Goal: Information Seeking & Learning: Learn about a topic

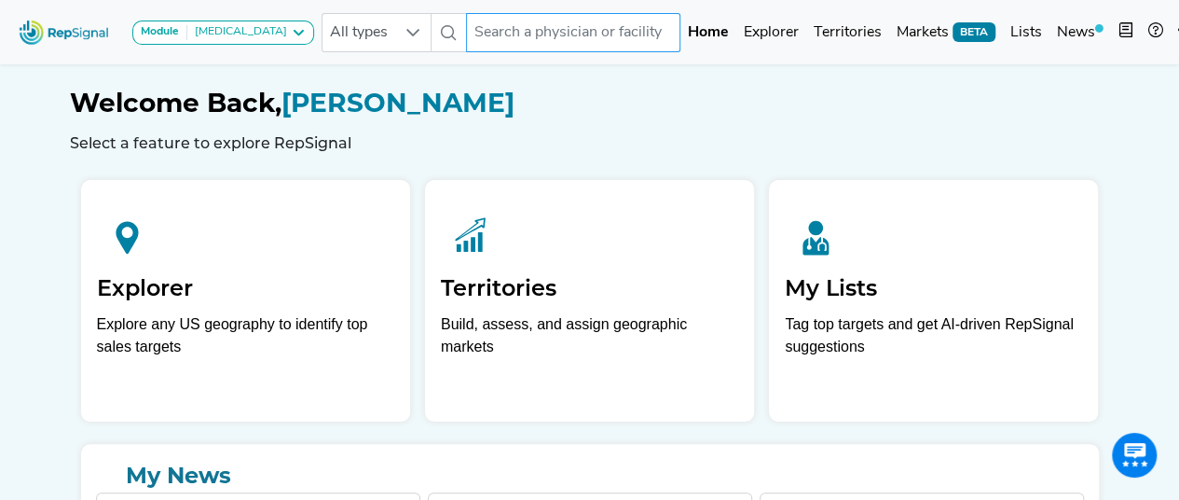
click at [542, 44] on input "text" at bounding box center [573, 32] width 214 height 39
paste input "• [GEOGRAPHIC_DATA][PERSON_NAME] – [US_STATE][GEOGRAPHIC_DATA]"
type input "• Memorial Herman – Texas Medical Center"
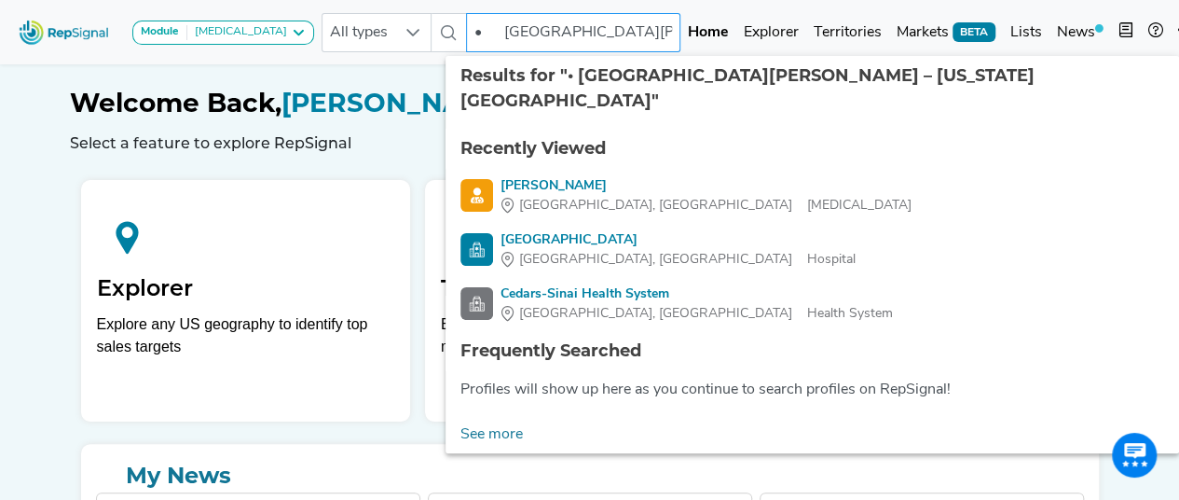
scroll to position [0, 108]
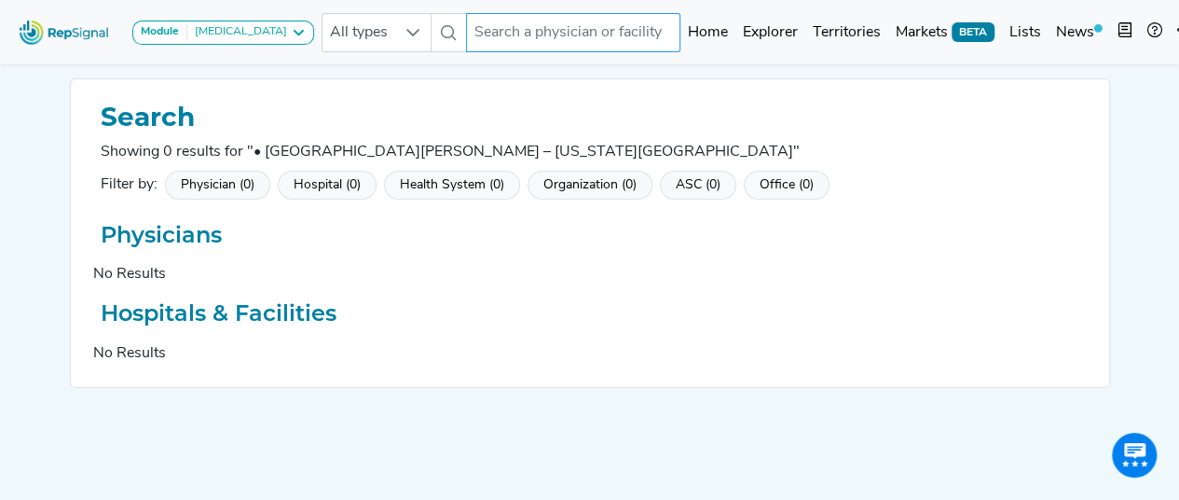
click at [516, 40] on input "text" at bounding box center [573, 32] width 214 height 39
click at [531, 35] on input "text" at bounding box center [573, 32] width 214 height 39
paste input "• Memorial Herman"
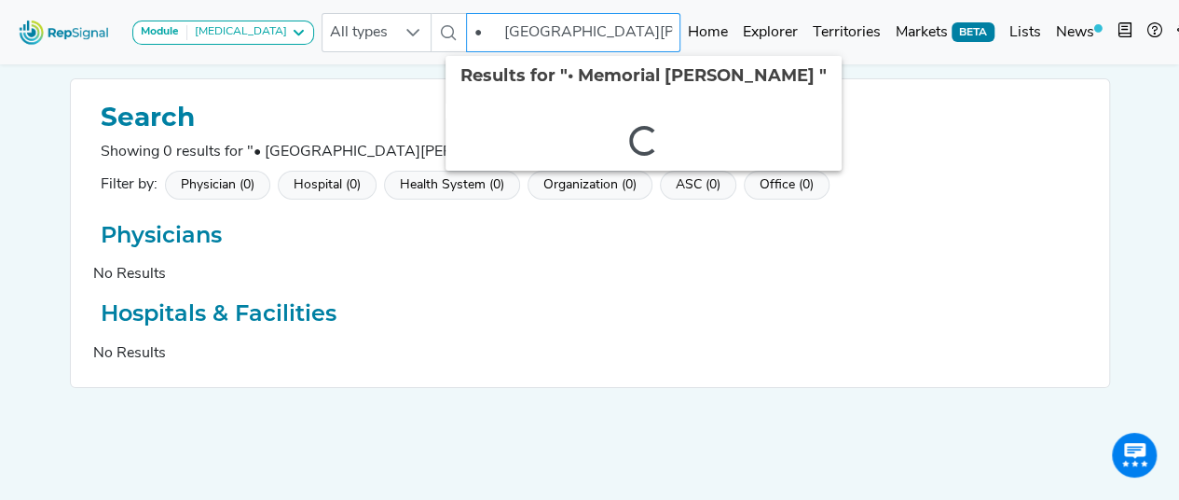
click at [488, 33] on input "• Memorial Herman" at bounding box center [573, 32] width 214 height 39
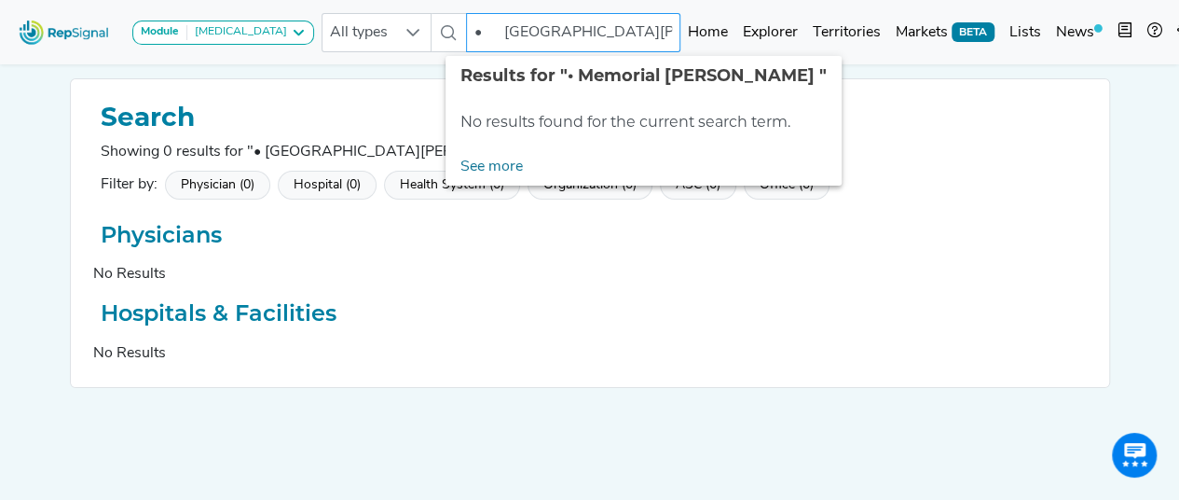
type input "•Memorial Herman"
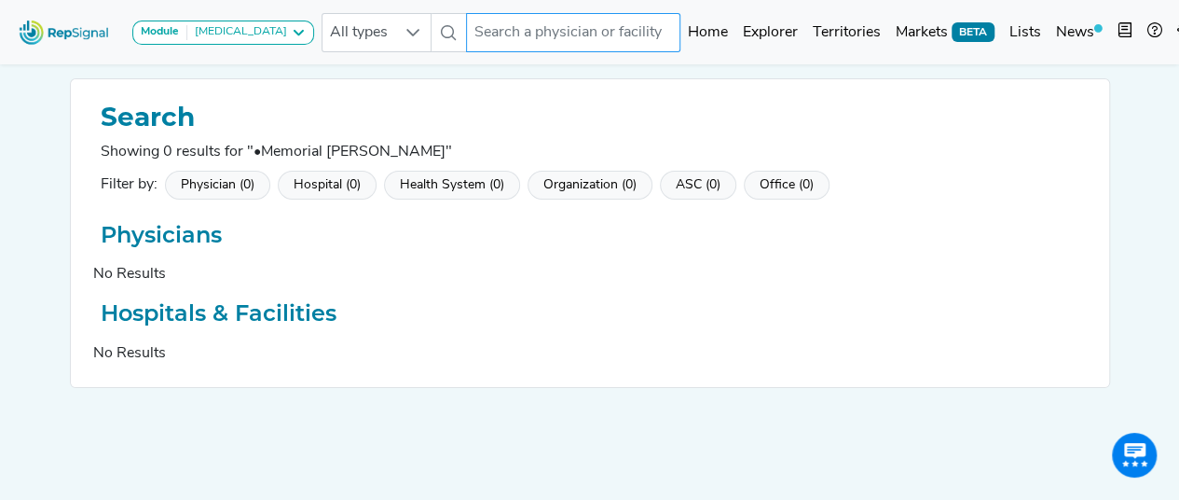
click at [496, 33] on input "text" at bounding box center [573, 32] width 214 height 39
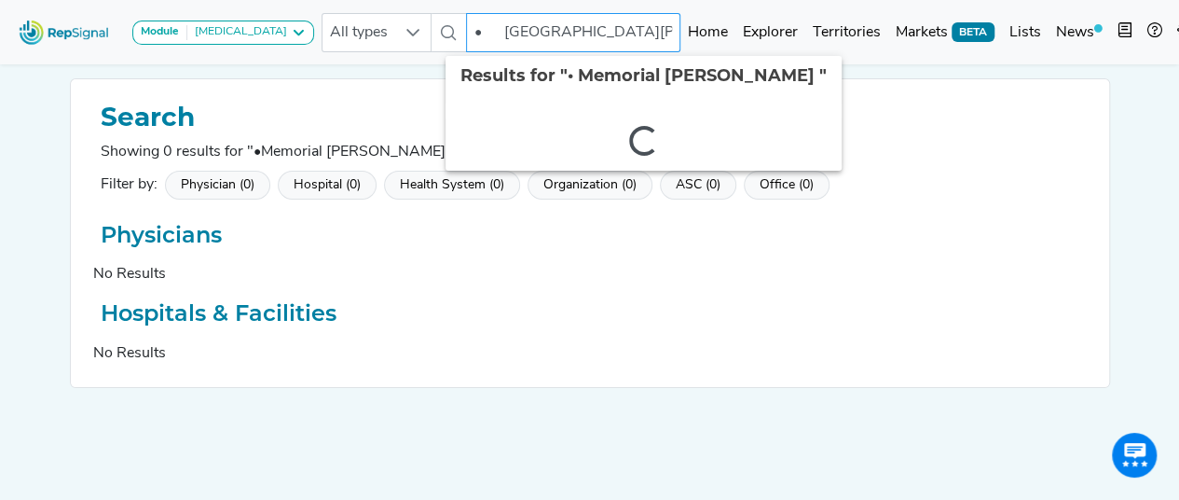
click at [490, 33] on input "• Memorial Herman" at bounding box center [573, 32] width 214 height 39
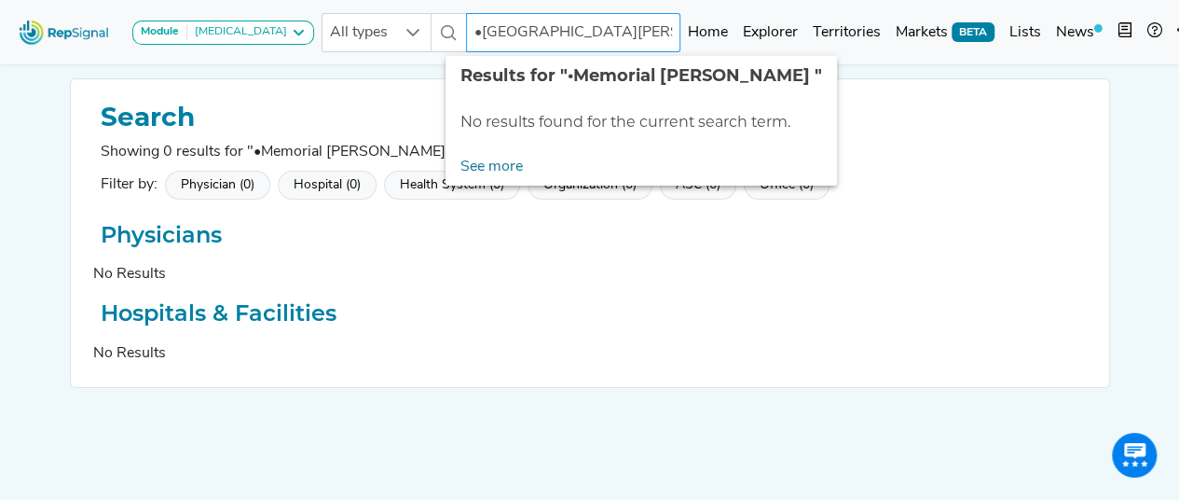
type input "Memorial Herman"
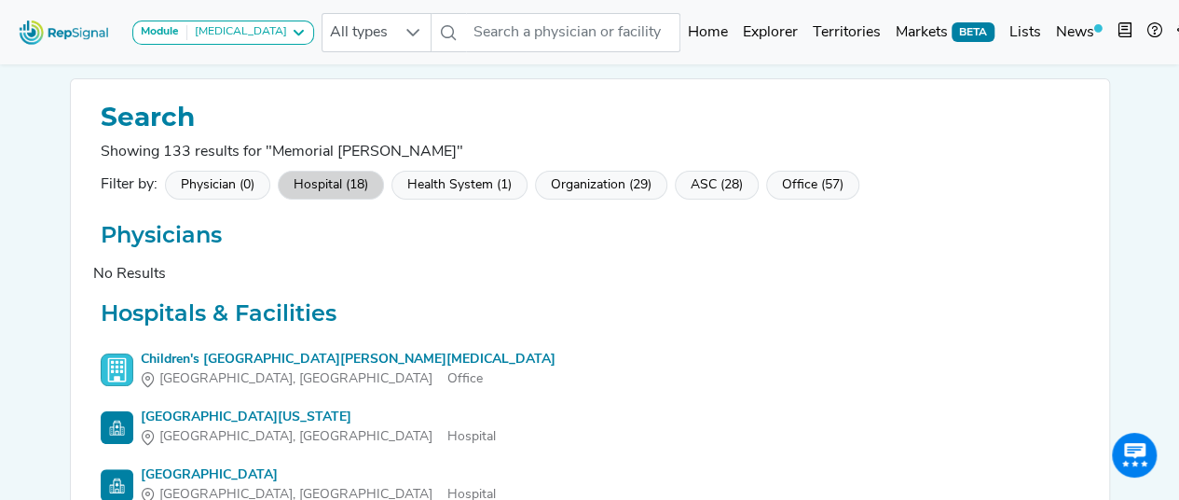
click at [348, 172] on div "Hospital (18)" at bounding box center [331, 185] width 106 height 29
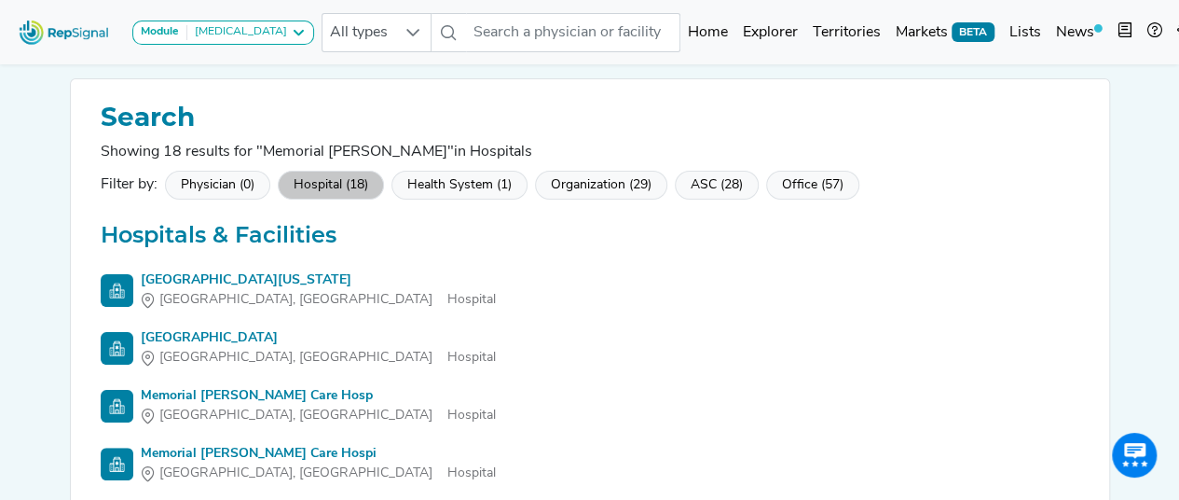
click at [359, 278] on div "Memorial Hermann - Texas Medical Center" at bounding box center [318, 280] width 355 height 20
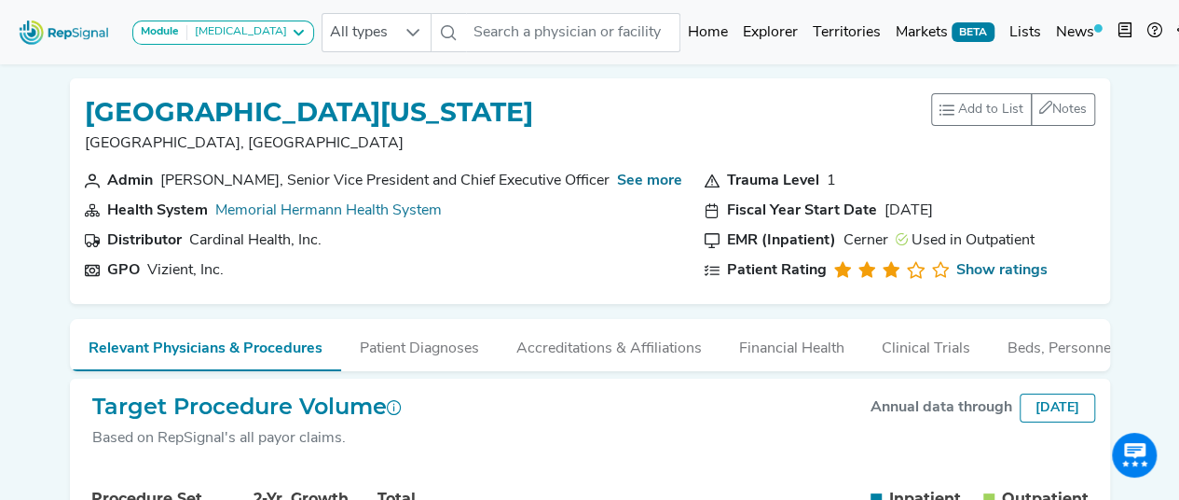
drag, startPoint x: 91, startPoint y: 113, endPoint x: 681, endPoint y: 109, distance: 590.0
click at [681, 109] on div "Memorial Hermann - Texas Medical Center Houston, TX Add to List Recent Lists: C…" at bounding box center [590, 131] width 1010 height 76
copy h1 "Memorial Hermann - Texas Medical Center"
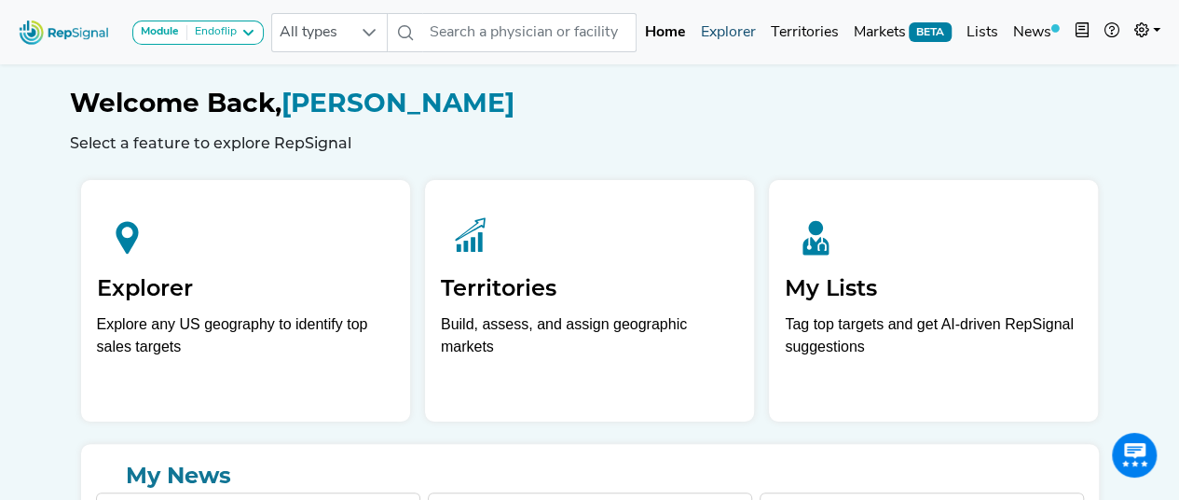
click at [720, 35] on link "Explorer" at bounding box center [728, 32] width 70 height 37
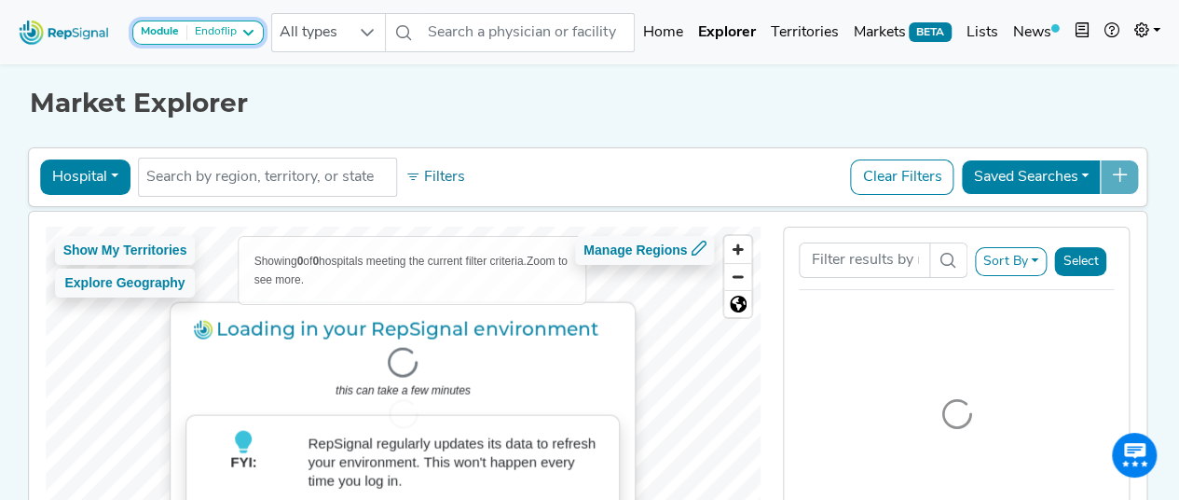
click at [240, 30] on icon at bounding box center [247, 32] width 15 height 15
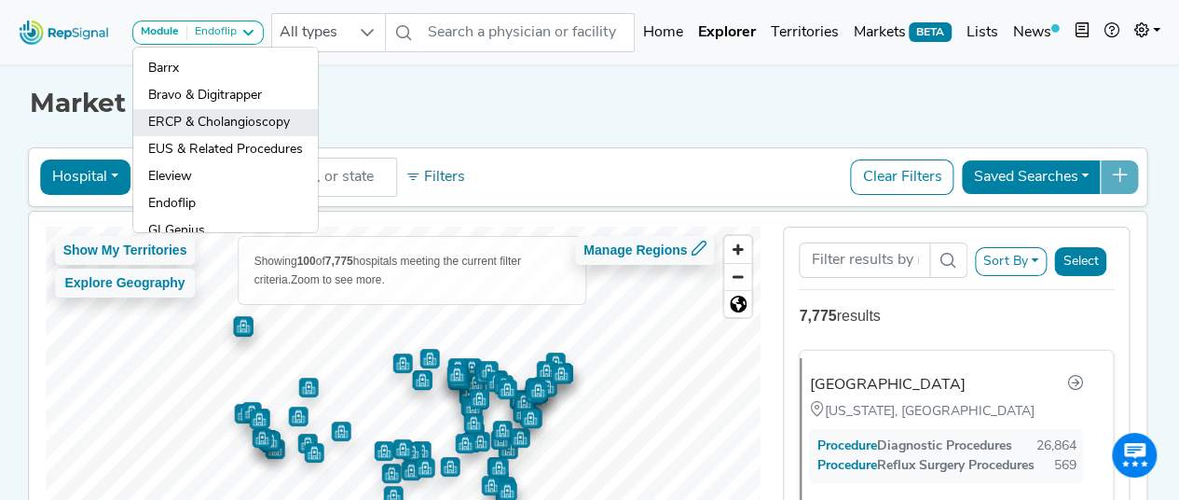
click at [227, 120] on link "ERCP & Cholangioscopy" at bounding box center [225, 122] width 185 height 27
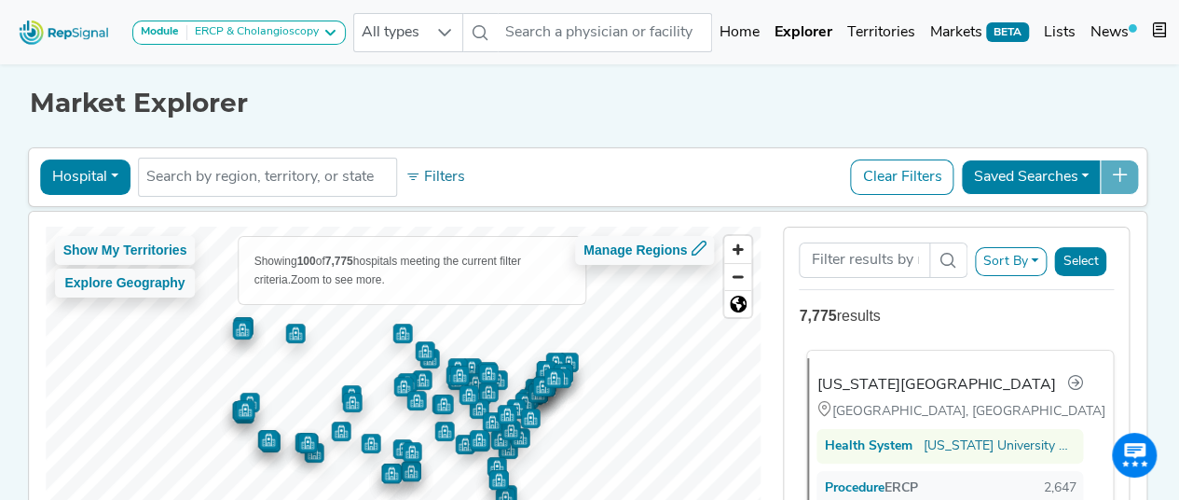
click at [895, 379] on div "Indiana University Health University Hospital" at bounding box center [935, 385] width 239 height 22
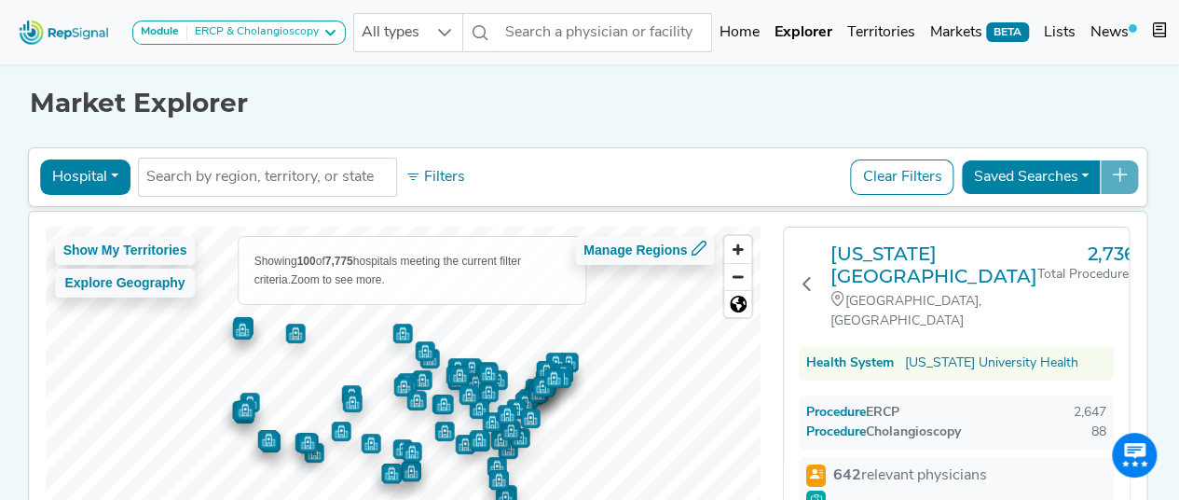
click at [817, 281] on div "Indiana University Health University Hospital Indianapolis, IN 2,736 Total Proc…" at bounding box center [956, 286] width 315 height 89
click at [809, 281] on icon at bounding box center [807, 283] width 15 height 15
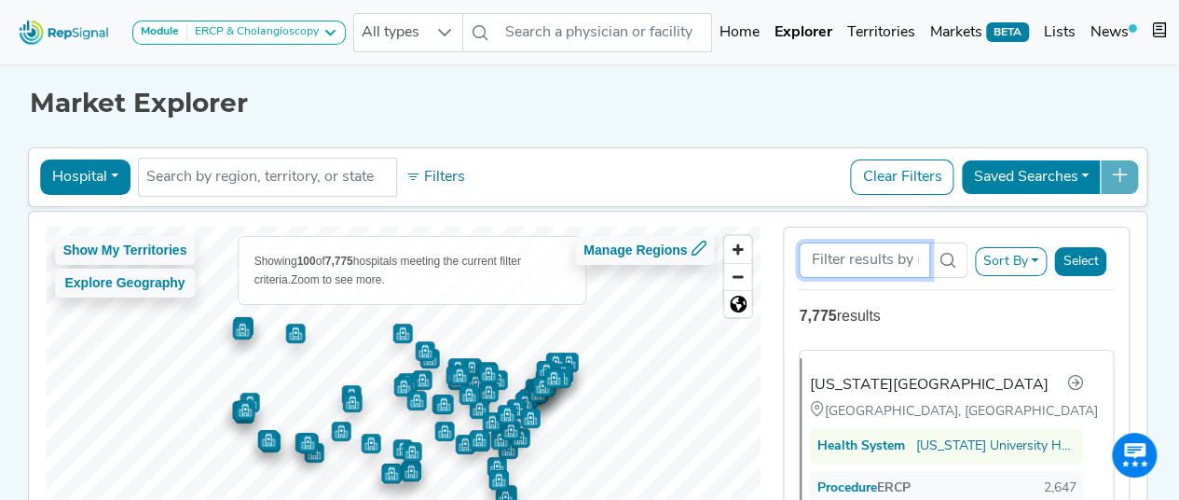
click at [874, 262] on input "Search Term" at bounding box center [864, 259] width 130 height 35
paste input "Memorial Hermann"
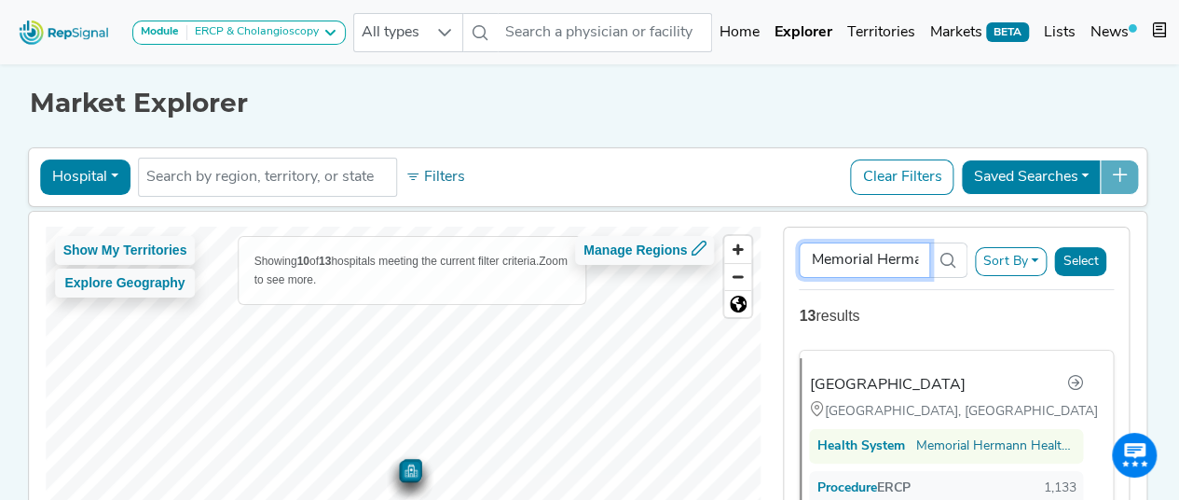
scroll to position [0, 15]
drag, startPoint x: 823, startPoint y: 256, endPoint x: 1159, endPoint y: 264, distance: 335.6
click at [1157, 264] on div "Show My Territories Explore Geography Showing 10 of 13 hospitals meeting the cu…" at bounding box center [588, 414] width 1137 height 405
type input "M"
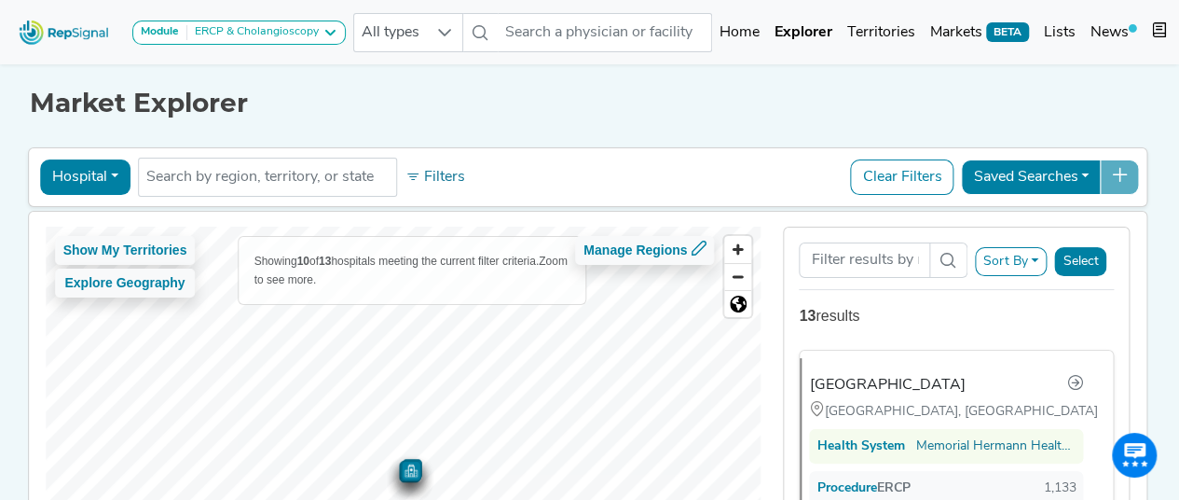
click at [811, 180] on div "Hospital Physician Hospital ASC Office Health System No results found Filters C…" at bounding box center [588, 177] width 1104 height 43
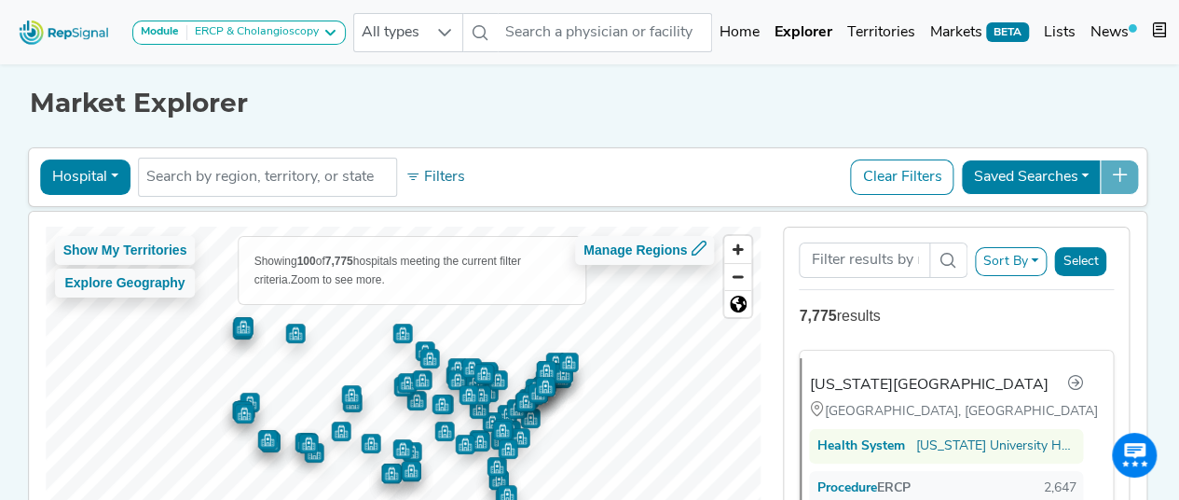
scroll to position [93, 0]
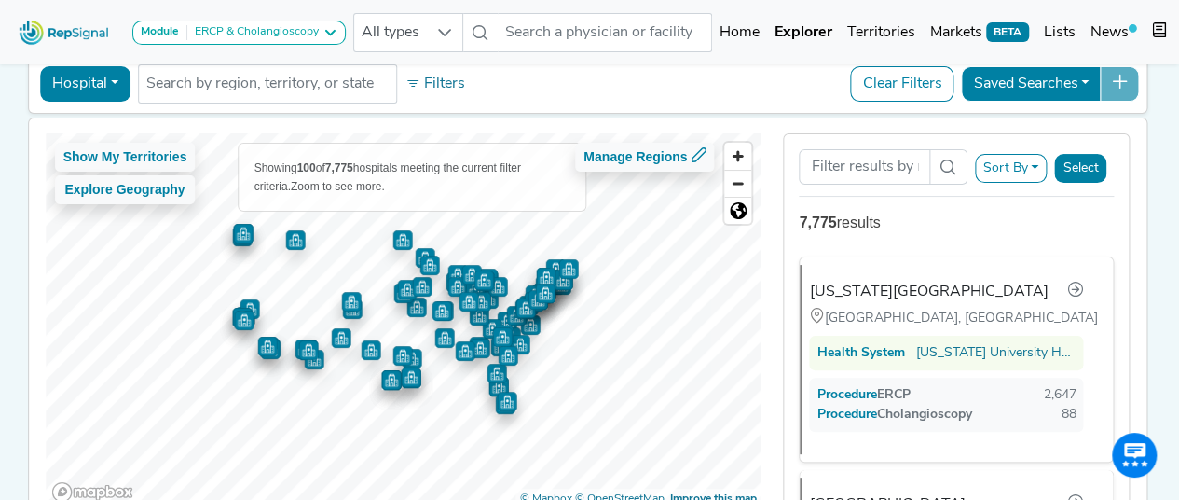
click at [1033, 167] on button "Sort By" at bounding box center [1011, 168] width 73 height 29
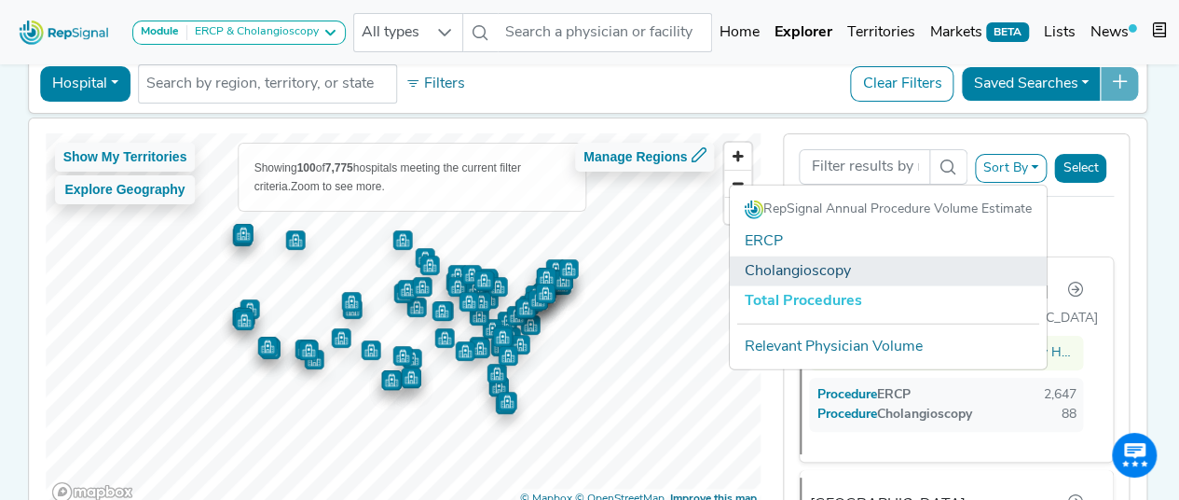
click at [896, 266] on link "Cholangioscopy" at bounding box center [888, 271] width 317 height 30
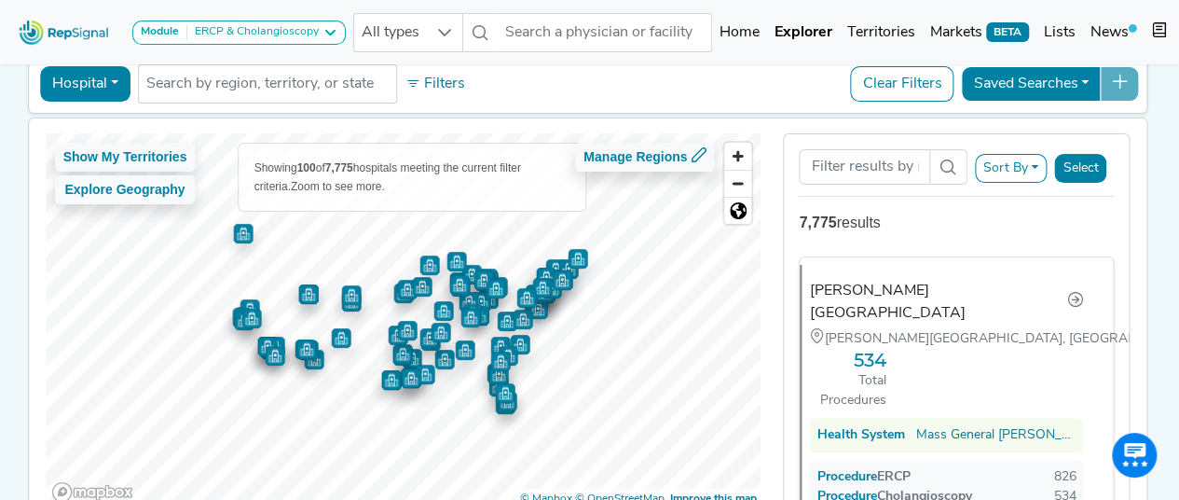
click at [919, 226] on div "7,775 results" at bounding box center [956, 223] width 315 height 22
click at [935, 280] on div "Newton-Wellesley Hospital" at bounding box center [949, 302] width 267 height 45
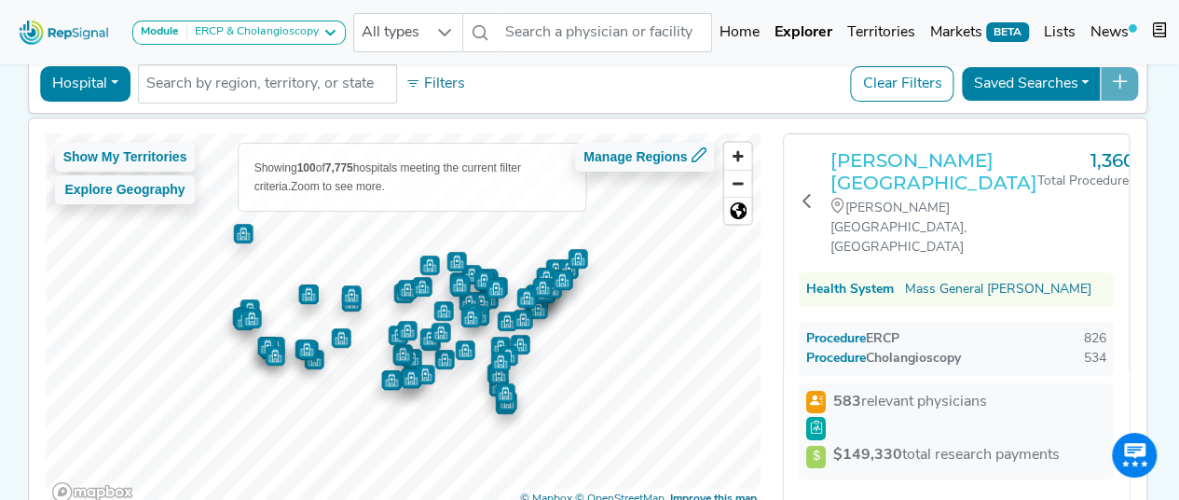
click at [881, 161] on h3 "Newton-Wellesley Hospital" at bounding box center [933, 171] width 207 height 45
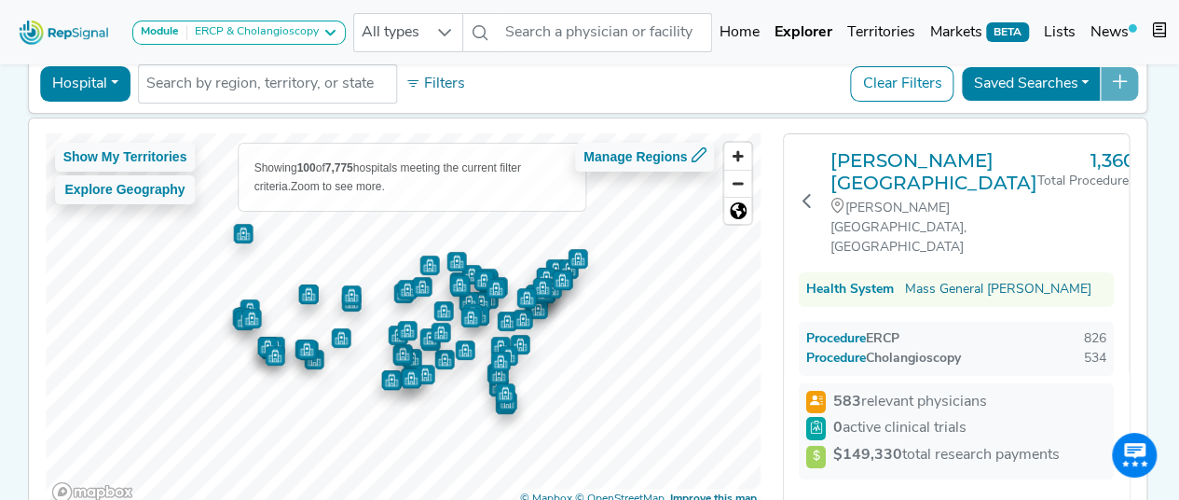
click at [820, 174] on div "Newton-Wellesley Hospital Newton Lower Falls, MA 1,360 Total Procedures" at bounding box center [956, 203] width 315 height 108
click at [813, 193] on icon at bounding box center [807, 200] width 15 height 15
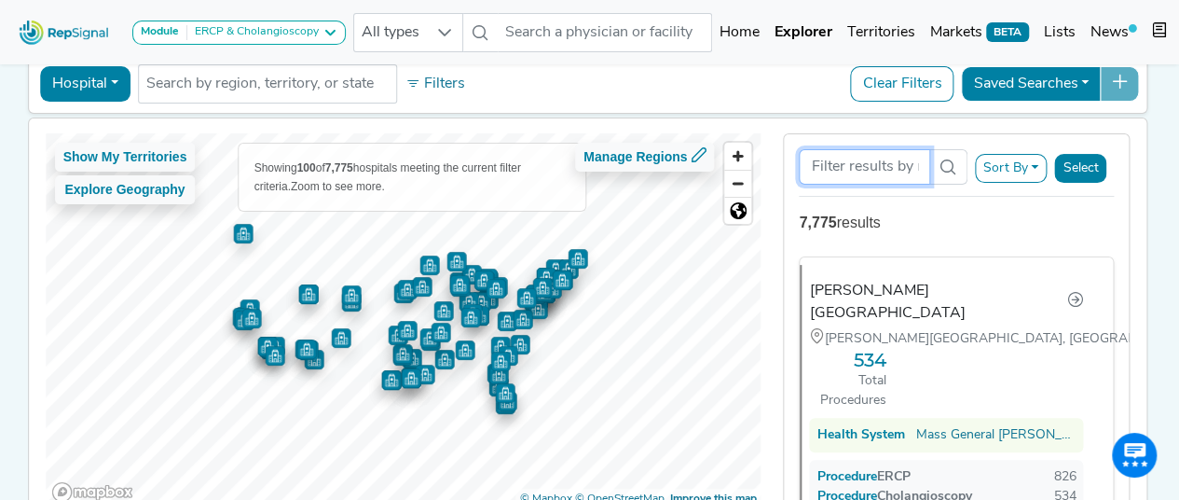
click at [882, 166] on input "Search Term" at bounding box center [864, 166] width 130 height 35
paste input "• Henry Ford"
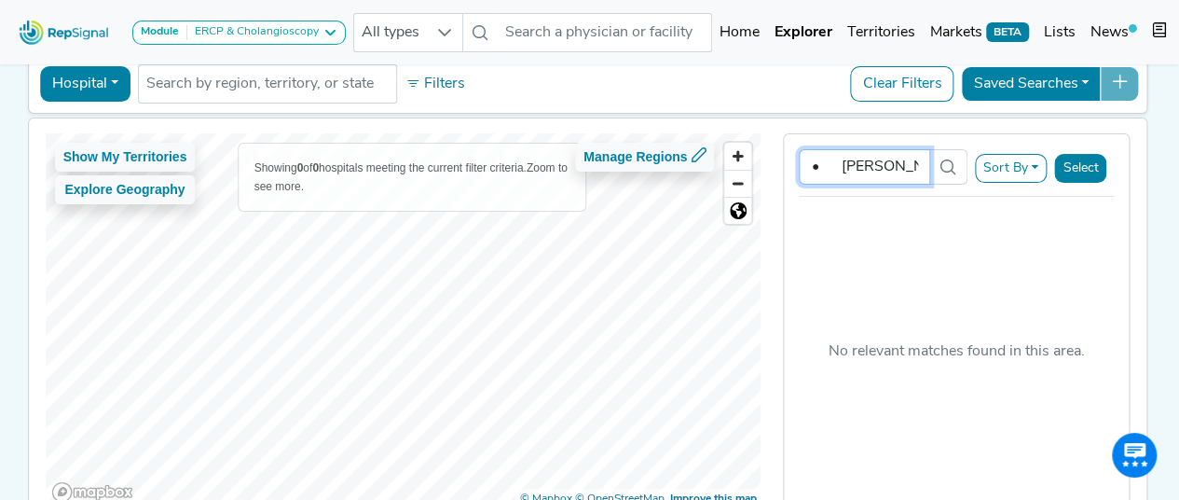
click at [841, 167] on input "• Henry Ford" at bounding box center [864, 166] width 130 height 35
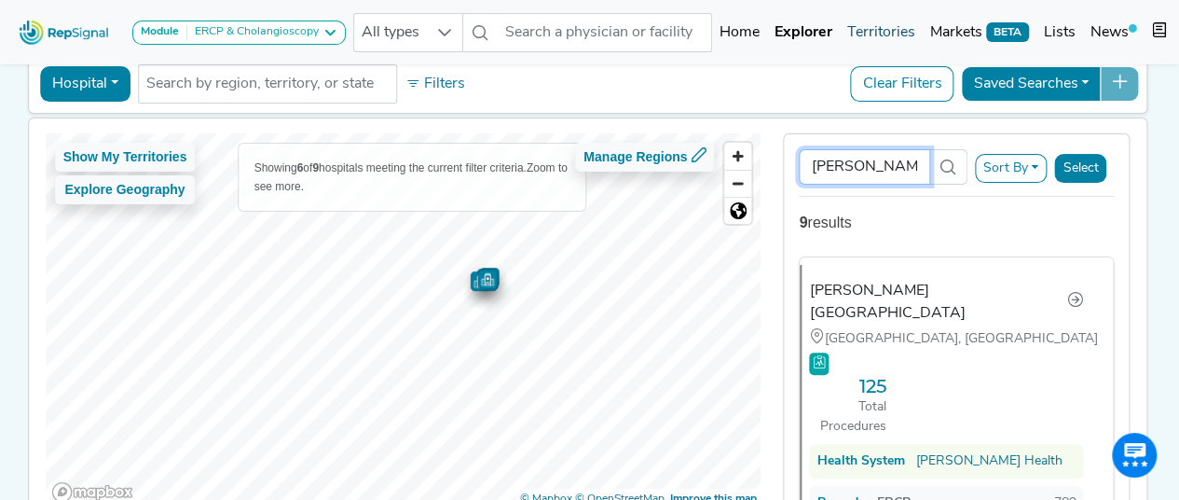
type input "Henry Ford"
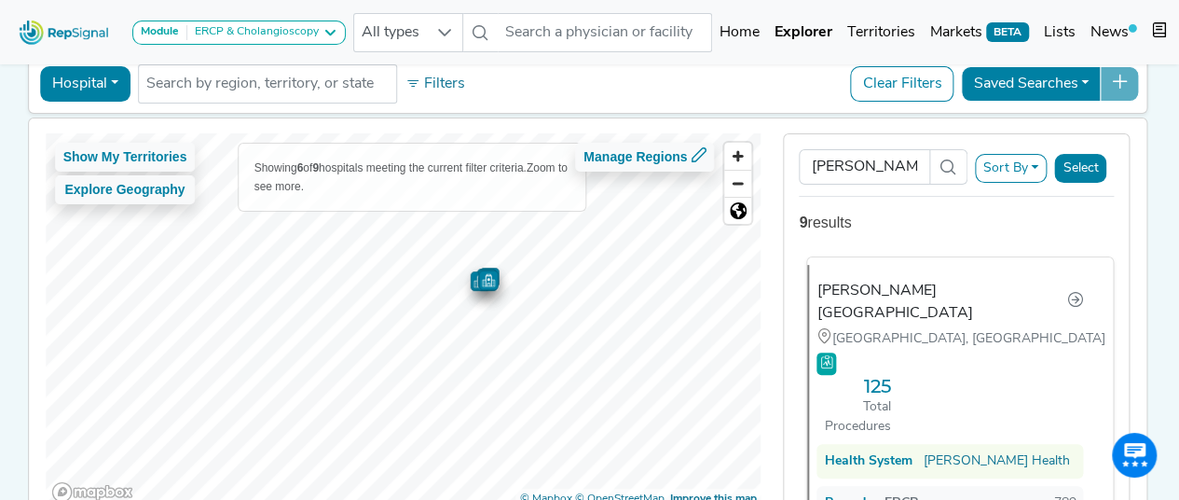
click at [966, 365] on div "Henry Ford Hospital Detroit, MI 125 Total Procedures Health System Henry Ford H…" at bounding box center [952, 414] width 291 height 298
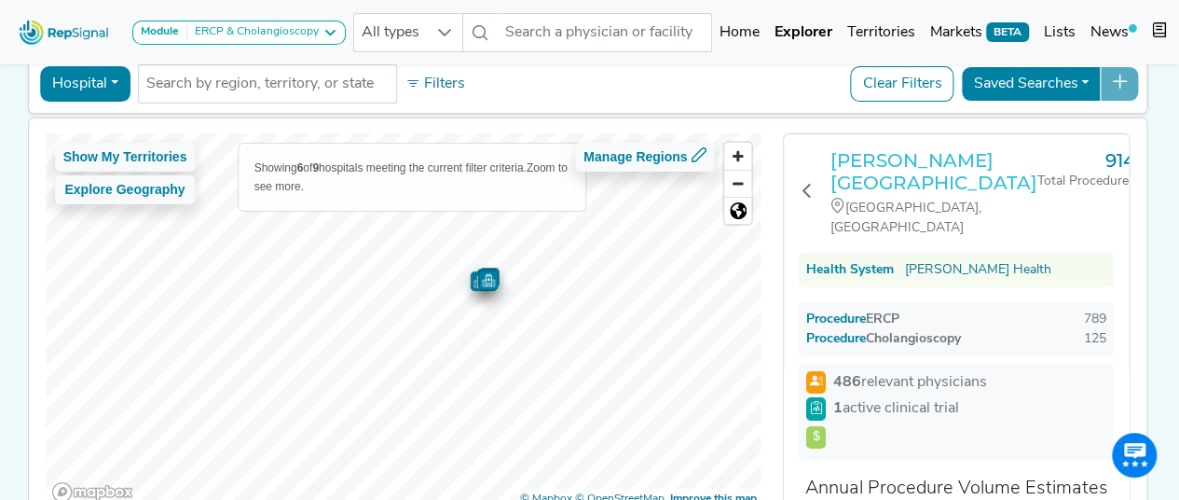
click at [908, 172] on h3 "Henry Ford Hospital" at bounding box center [933, 171] width 207 height 45
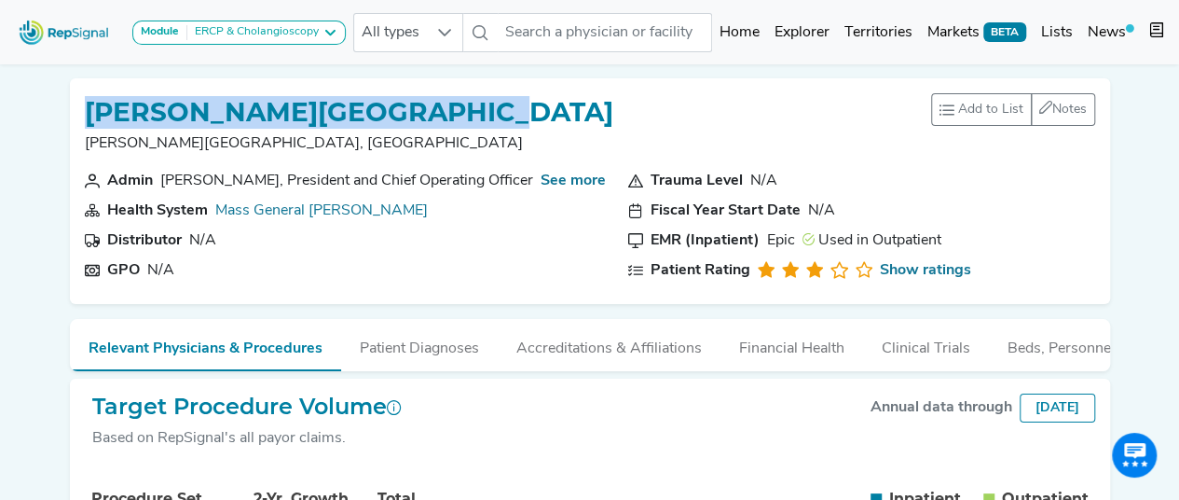
drag, startPoint x: 86, startPoint y: 109, endPoint x: 546, endPoint y: 111, distance: 460.4
click at [546, 111] on div "Newton-Wellesley Hospital Newton Lower Falls, MA Add to List Recent Lists: Card…" at bounding box center [590, 131] width 1010 height 76
copy h1 "Newton-Wellesley Hospital"
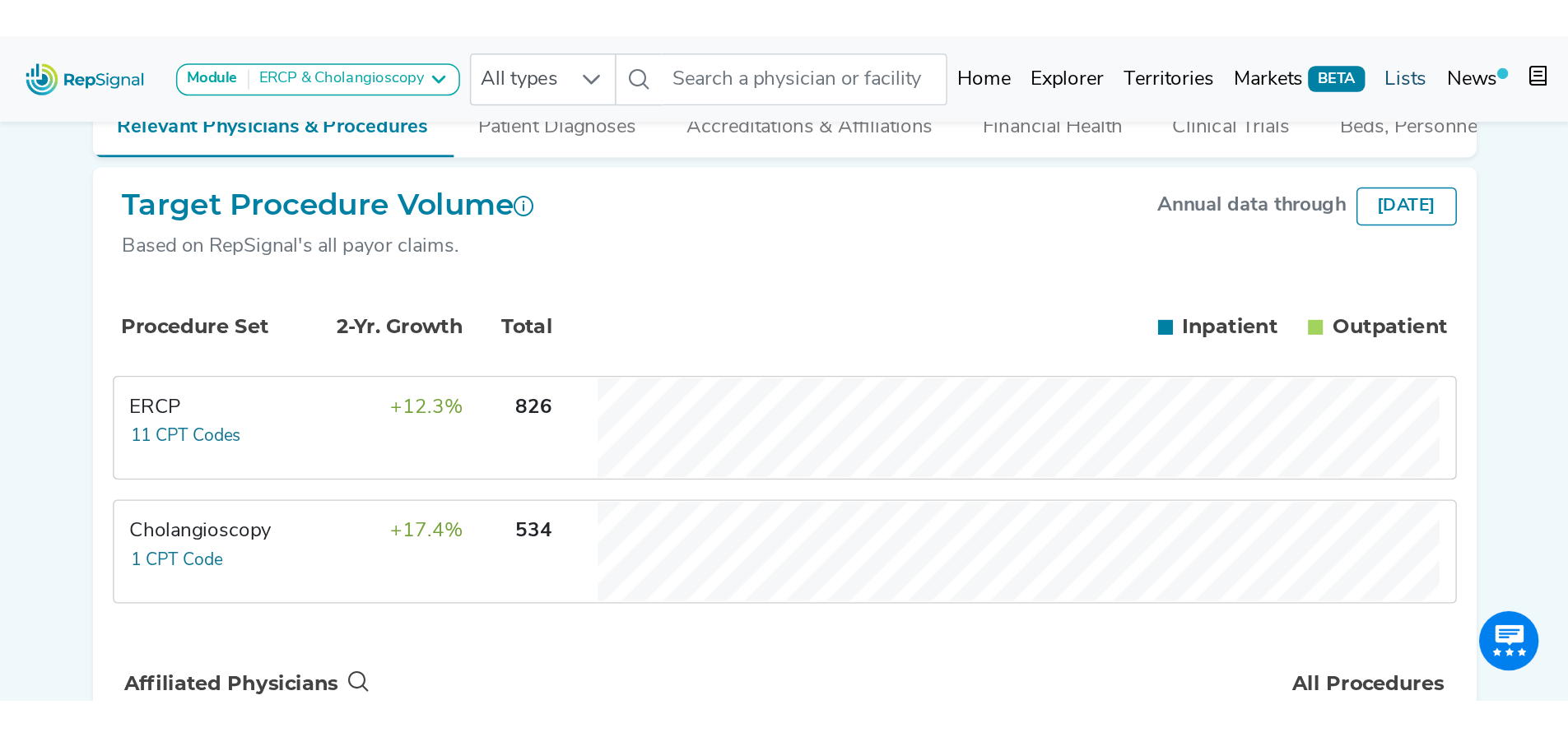
scroll to position [83, 0]
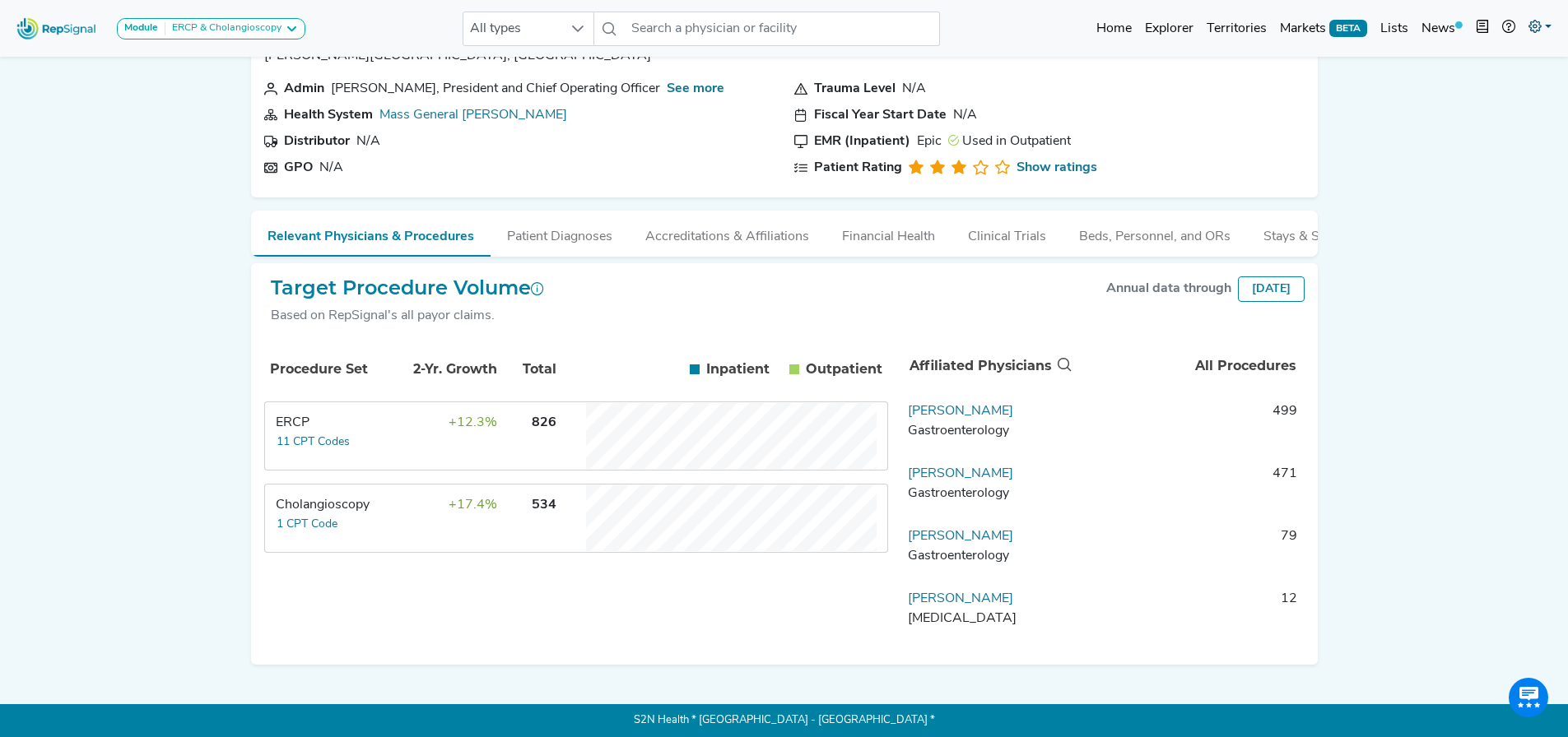
click at [1040, 31] on link at bounding box center [1539, 28] width 36 height 33
click at [1040, 77] on link "My Account" at bounding box center [1491, 71] width 130 height 33
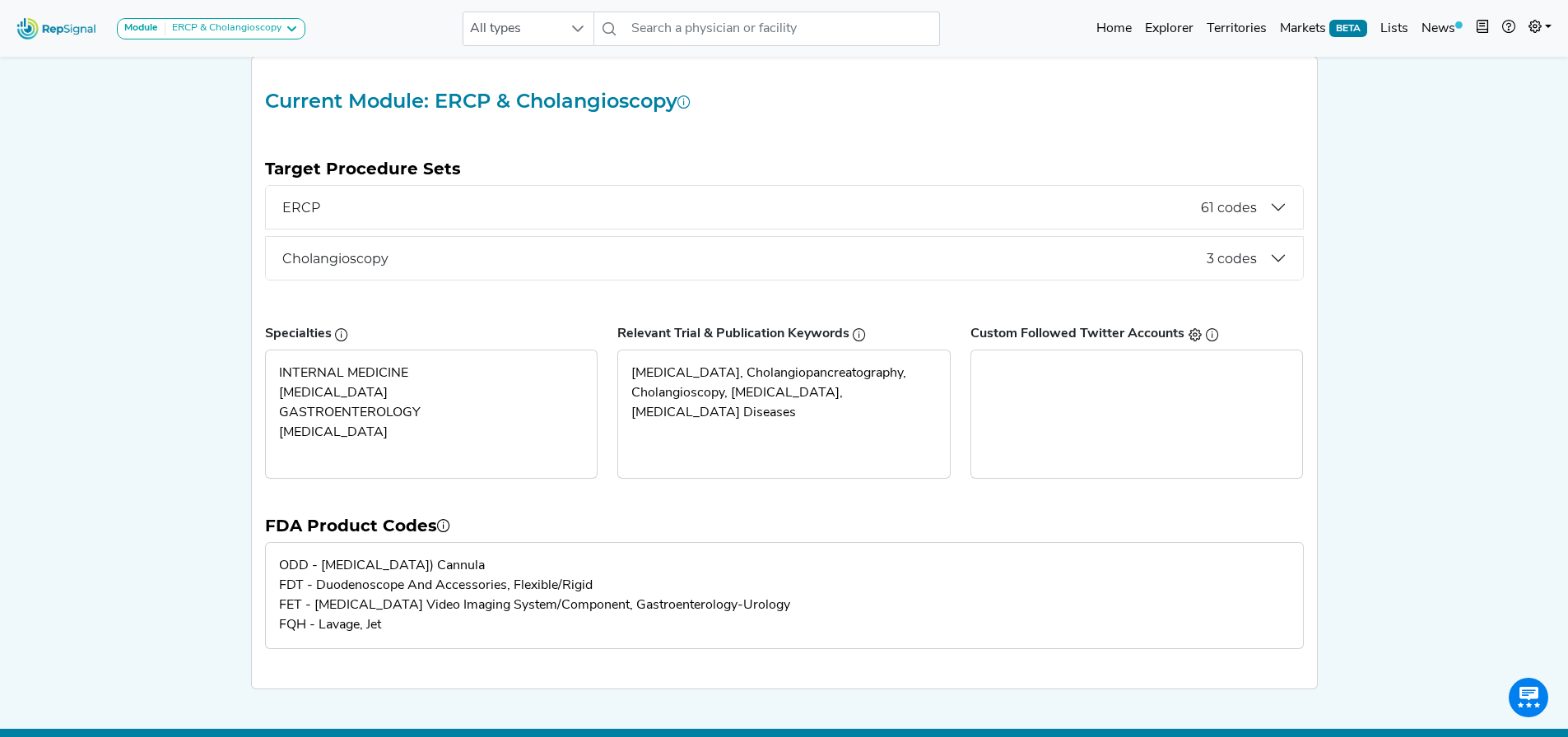
scroll to position [238, 0]
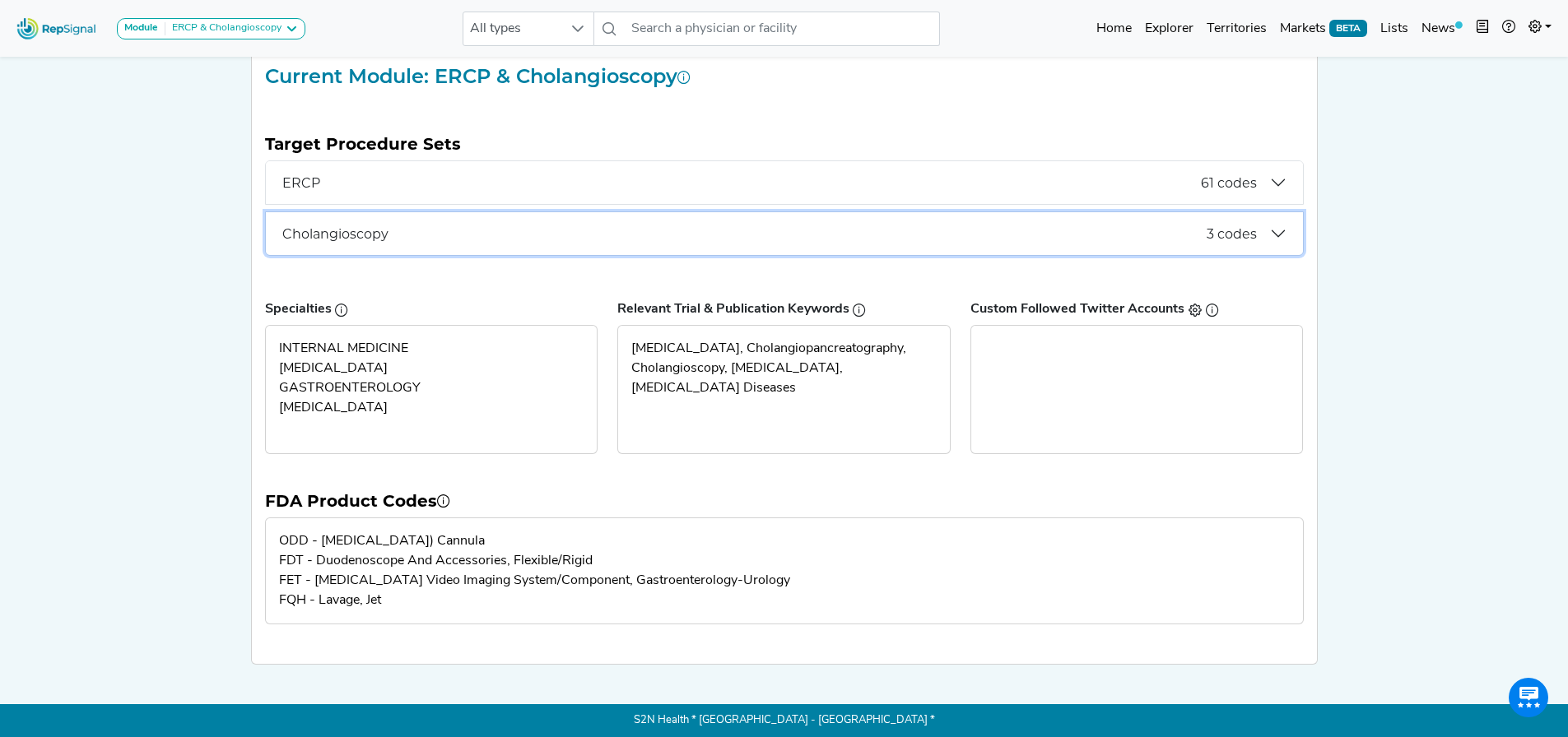
click at [427, 230] on span "Cholangioscopy" at bounding box center [744, 234] width 924 height 16
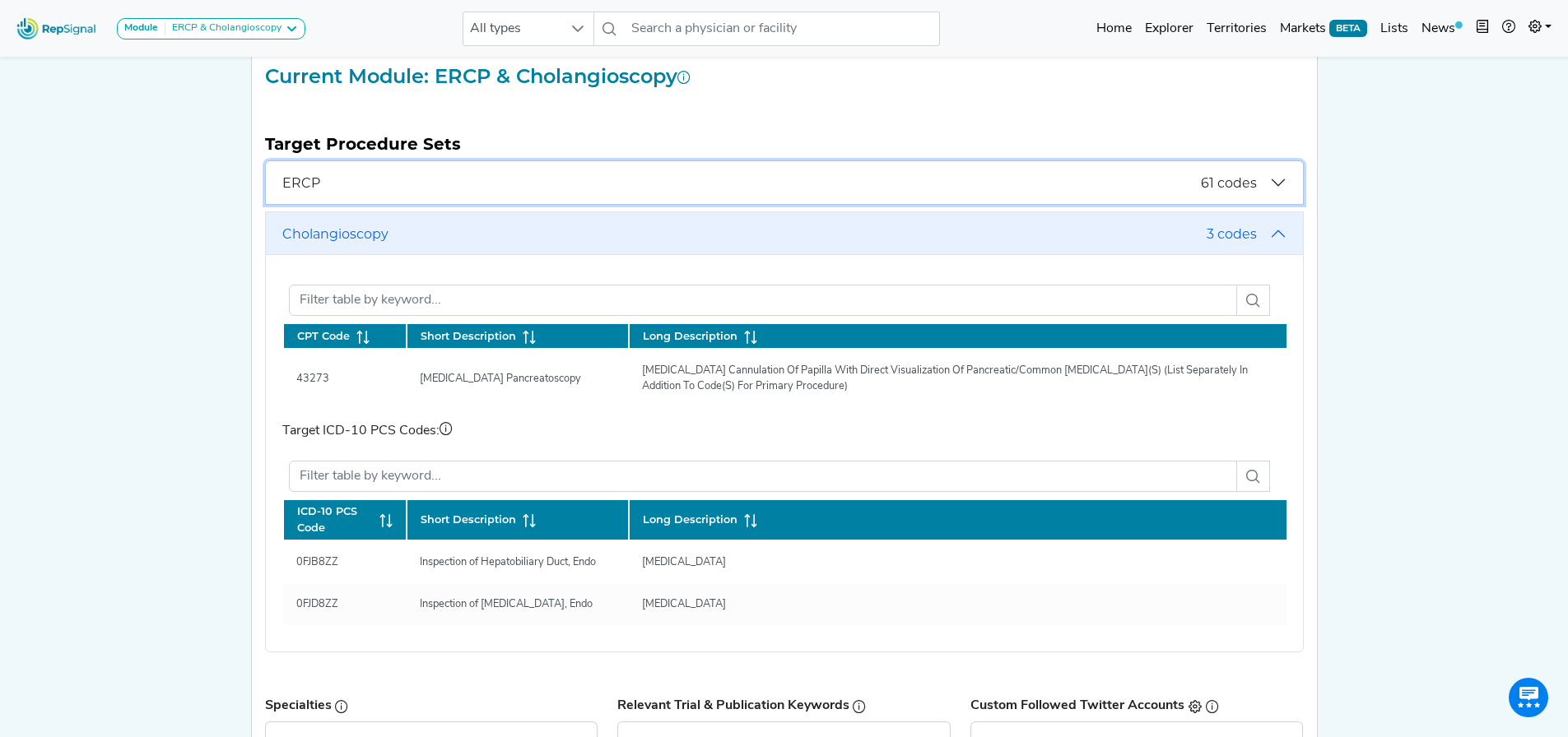
click at [407, 184] on span "ERCP" at bounding box center [742, 184] width 918 height 16
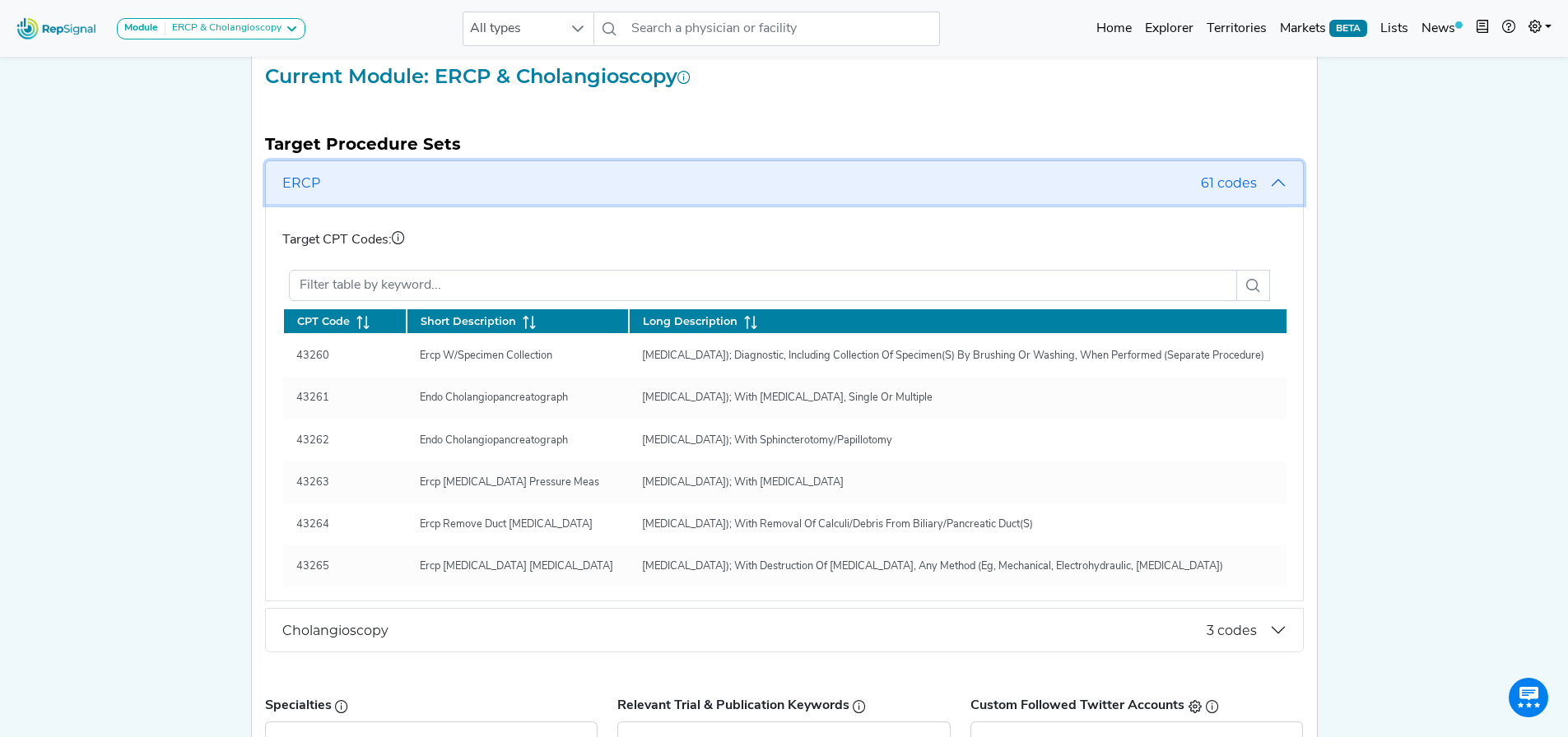
click at [406, 183] on span "ERCP" at bounding box center [742, 184] width 918 height 16
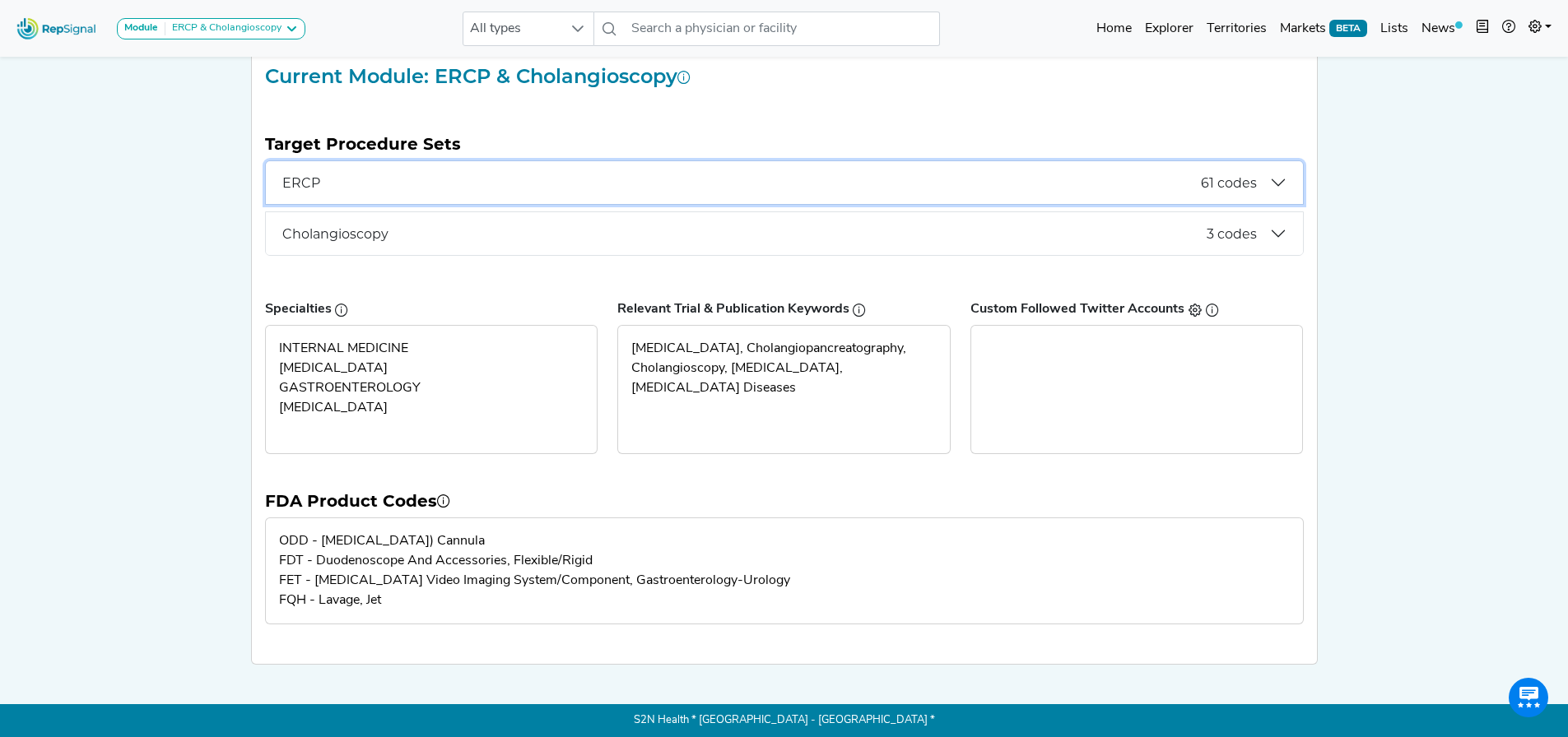
click at [406, 183] on span "ERCP" at bounding box center [742, 184] width 918 height 16
click at [406, 177] on span "ERCP" at bounding box center [742, 184] width 918 height 16
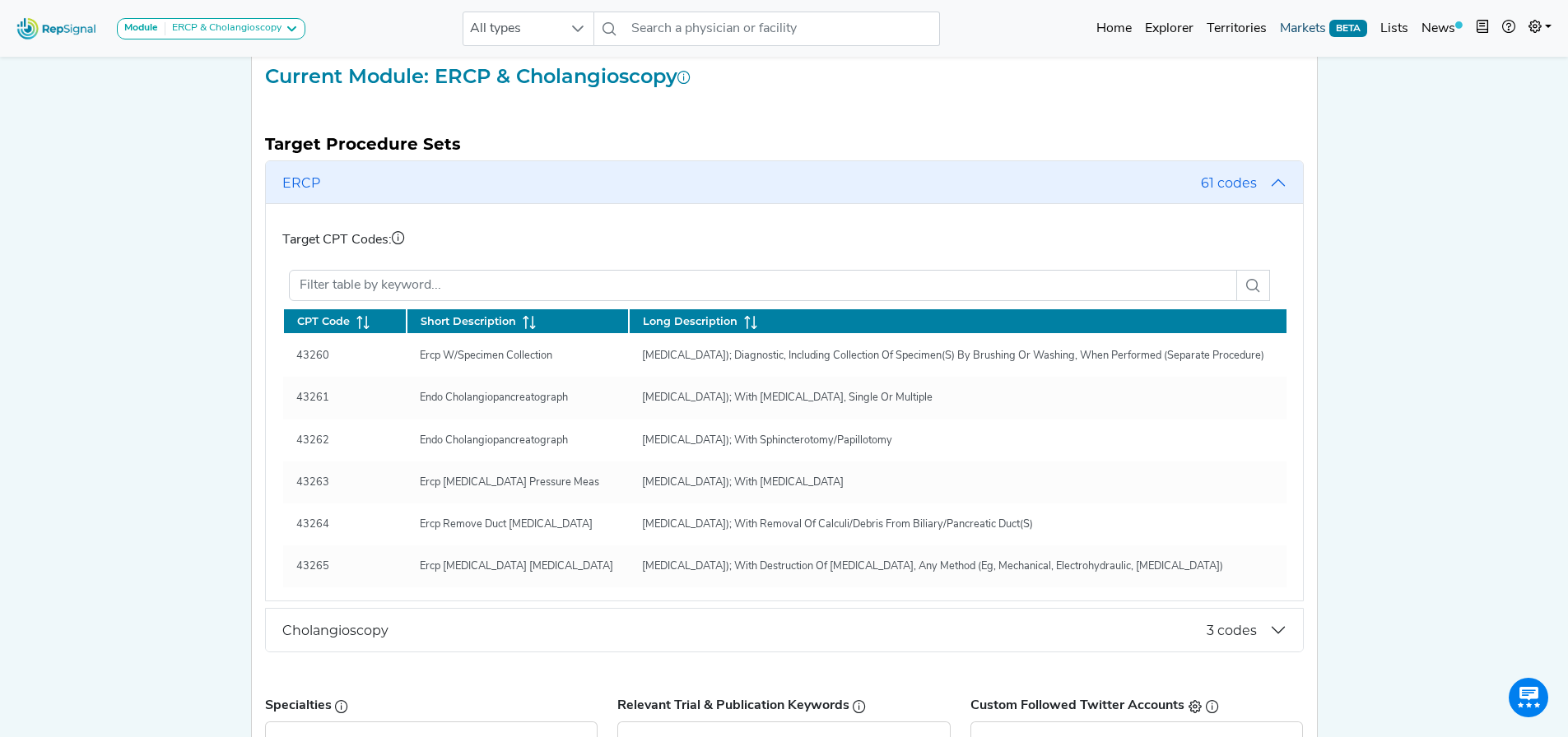
click at [1040, 29] on link "Markets BETA" at bounding box center [1323, 28] width 101 height 33
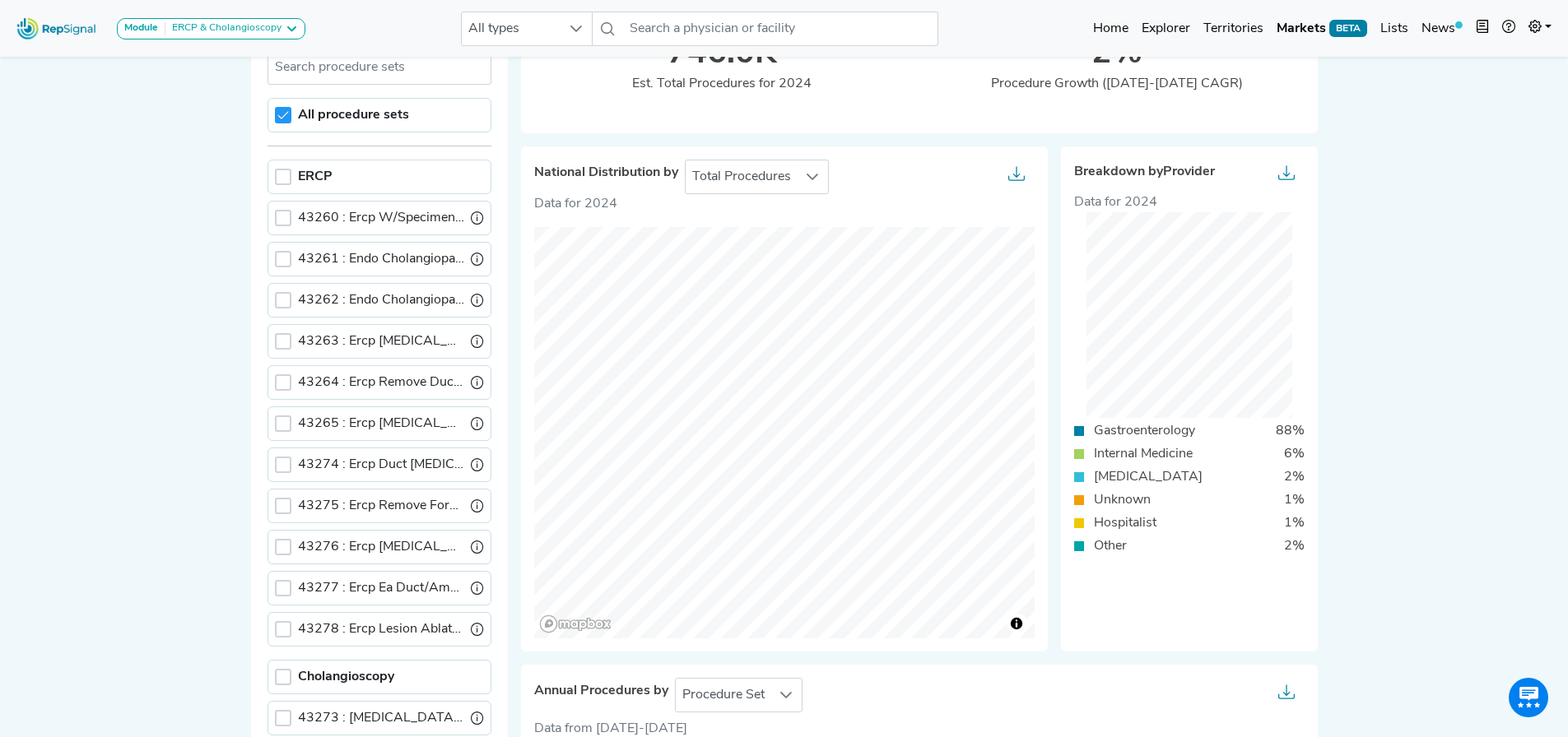
scroll to position [164, 0]
click at [285, 120] on div at bounding box center [283, 114] width 17 height 17
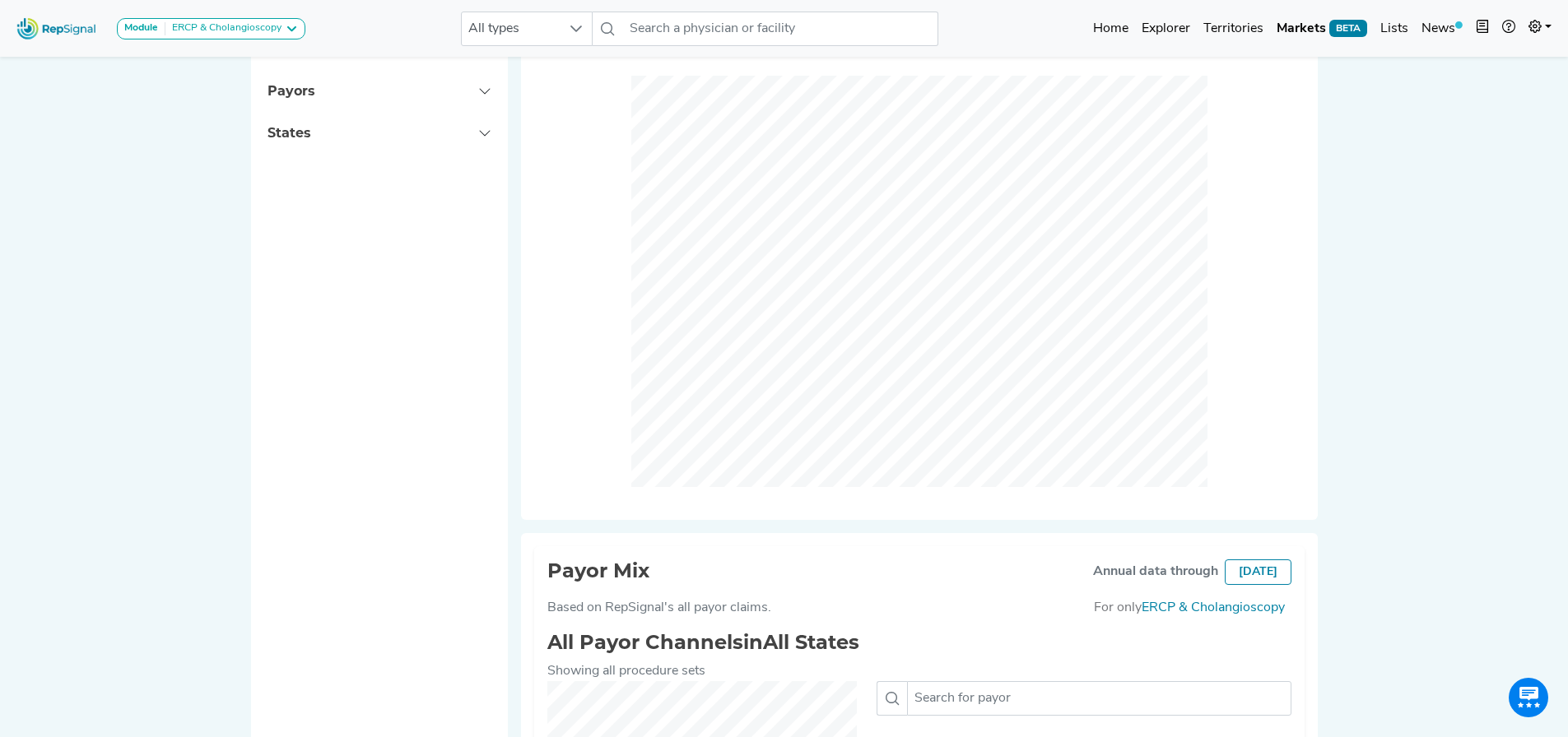
scroll to position [681, 0]
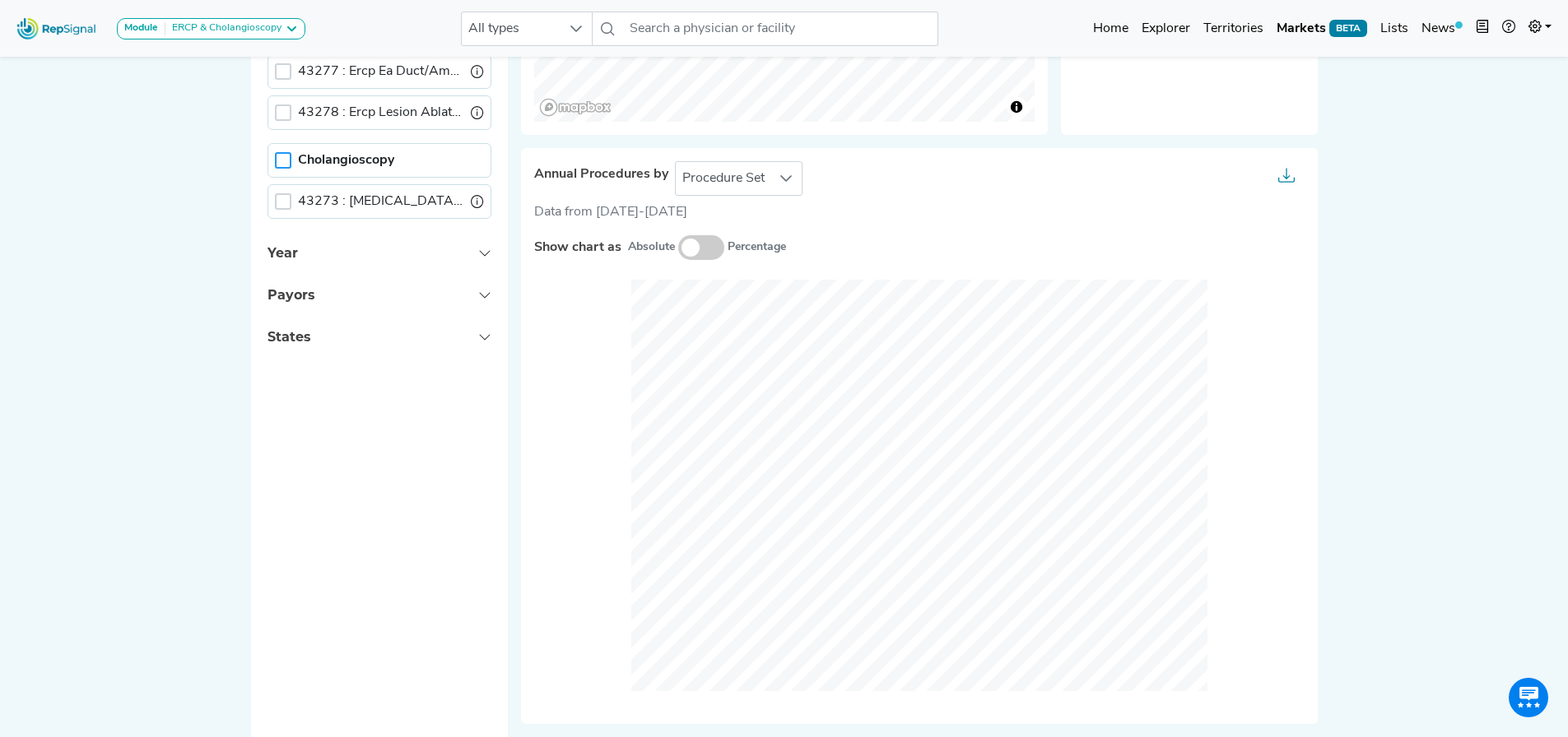
click at [282, 161] on div at bounding box center [283, 160] width 17 height 17
click at [719, 174] on span "Procedure Set" at bounding box center [723, 178] width 95 height 33
click at [715, 250] on li "Setting Of Care" at bounding box center [737, 252] width 128 height 33
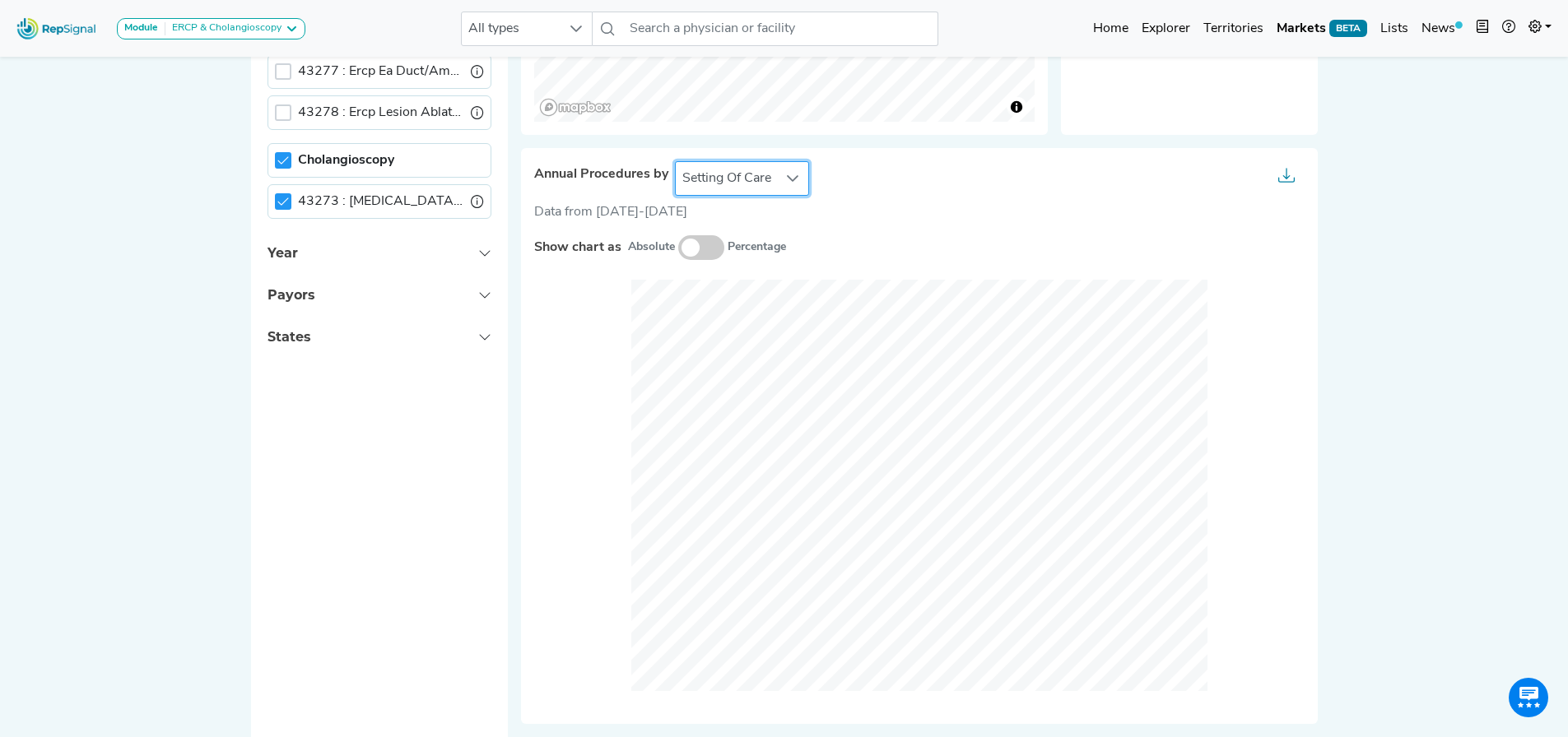
click at [707, 252] on span at bounding box center [701, 248] width 46 height 25
click at [678, 248] on input "checkbox" at bounding box center [678, 248] width 0 height 0
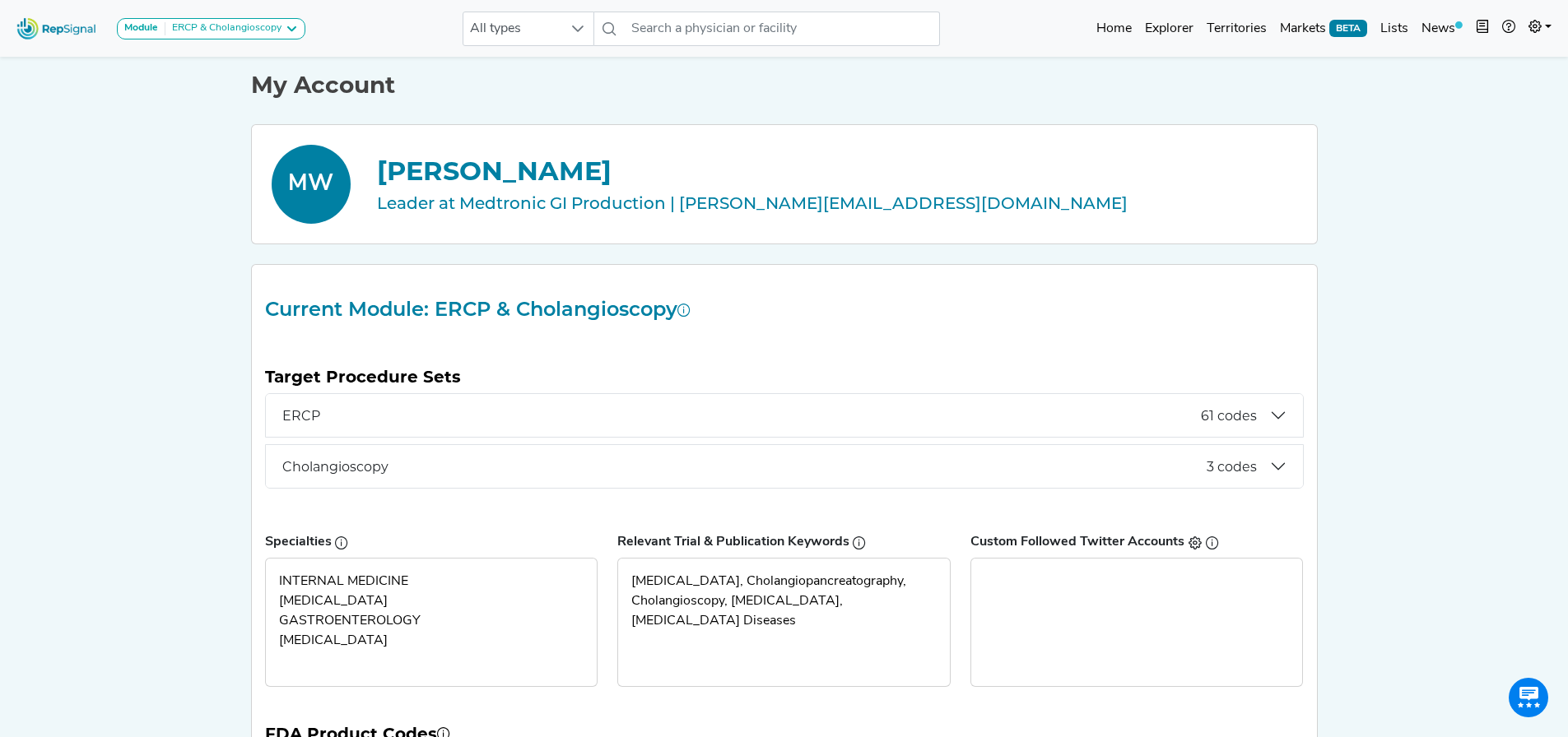
scroll to position [0, 12]
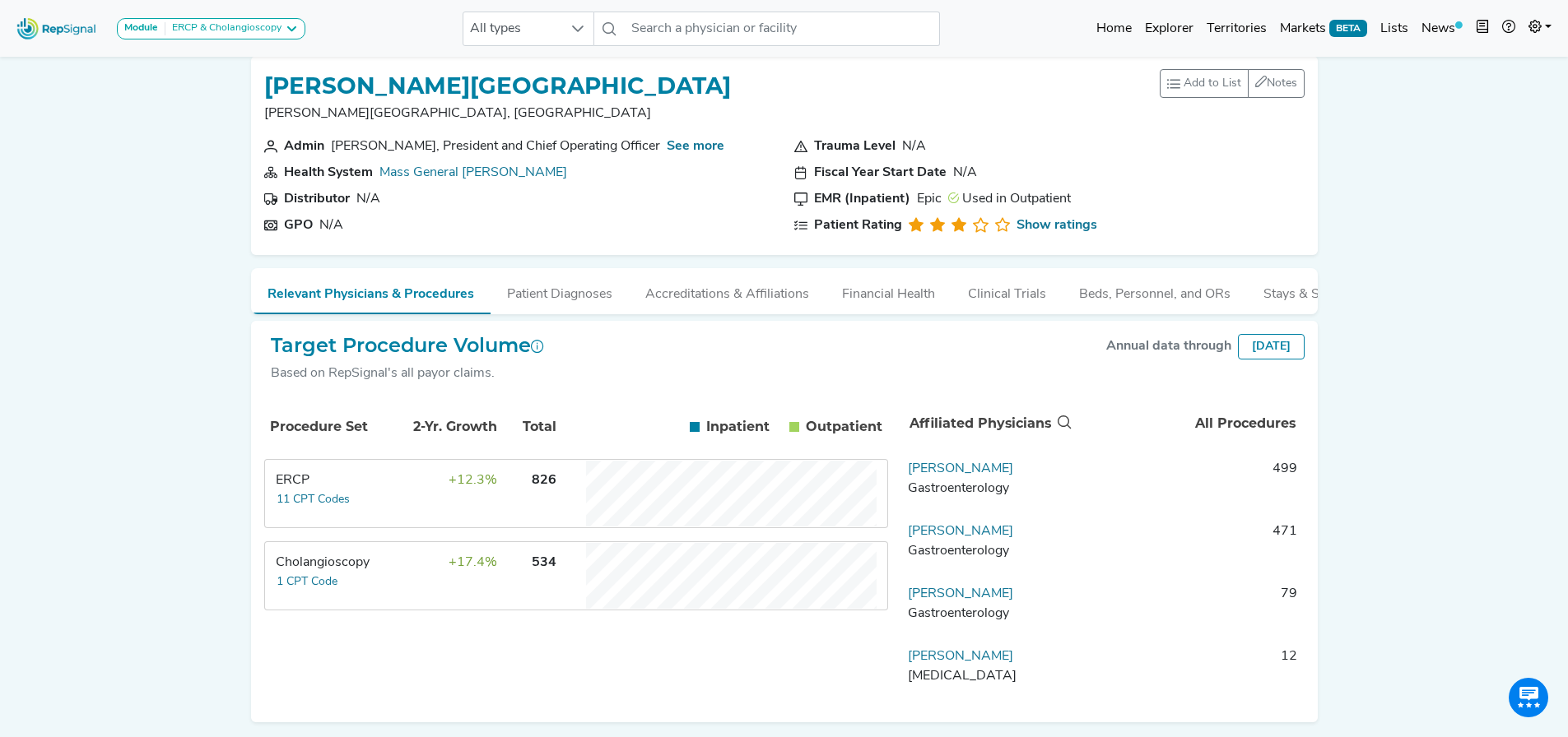
scroll to position [28, 12]
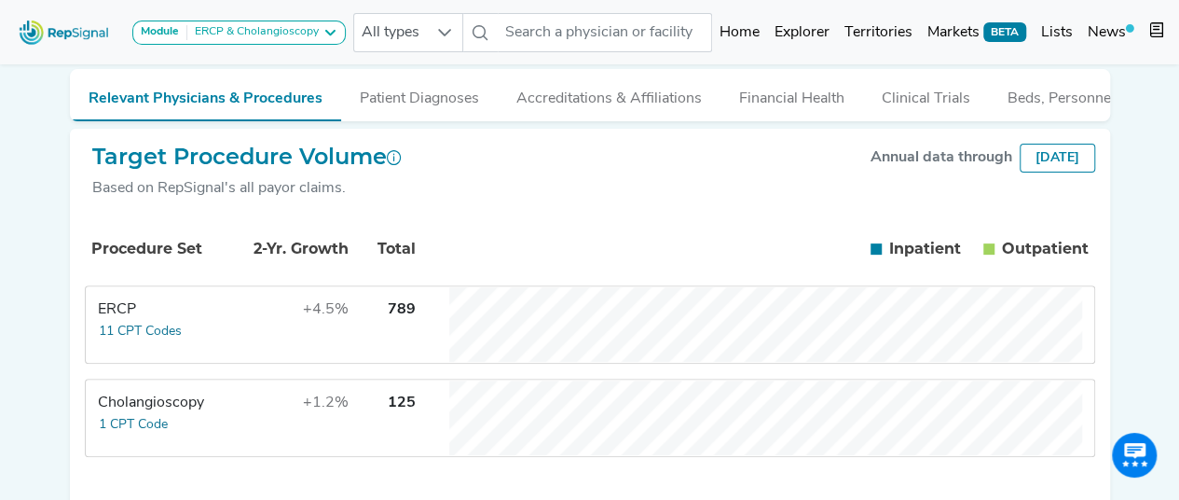
scroll to position [280, 0]
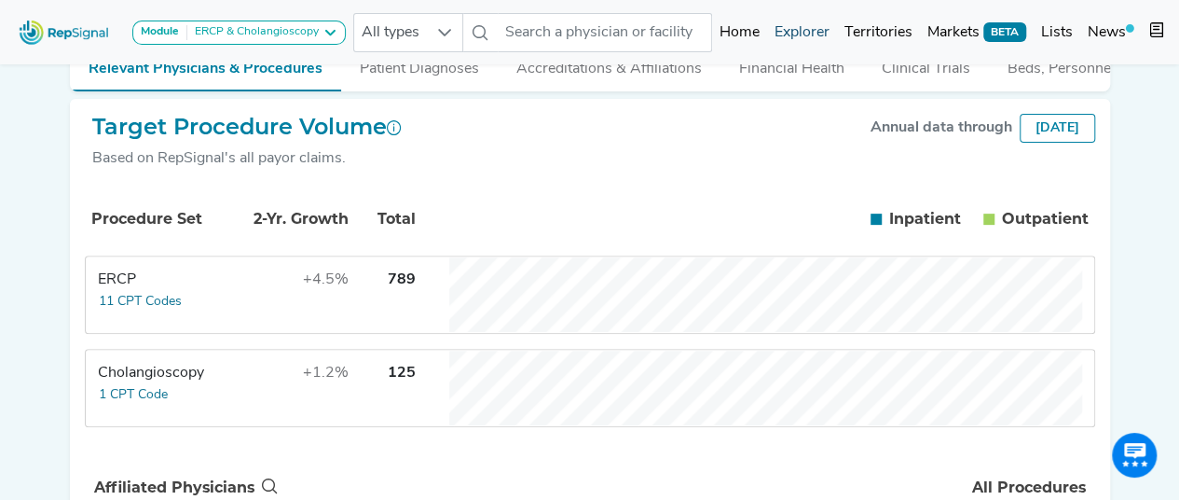
click at [802, 37] on link "Explorer" at bounding box center [802, 32] width 70 height 37
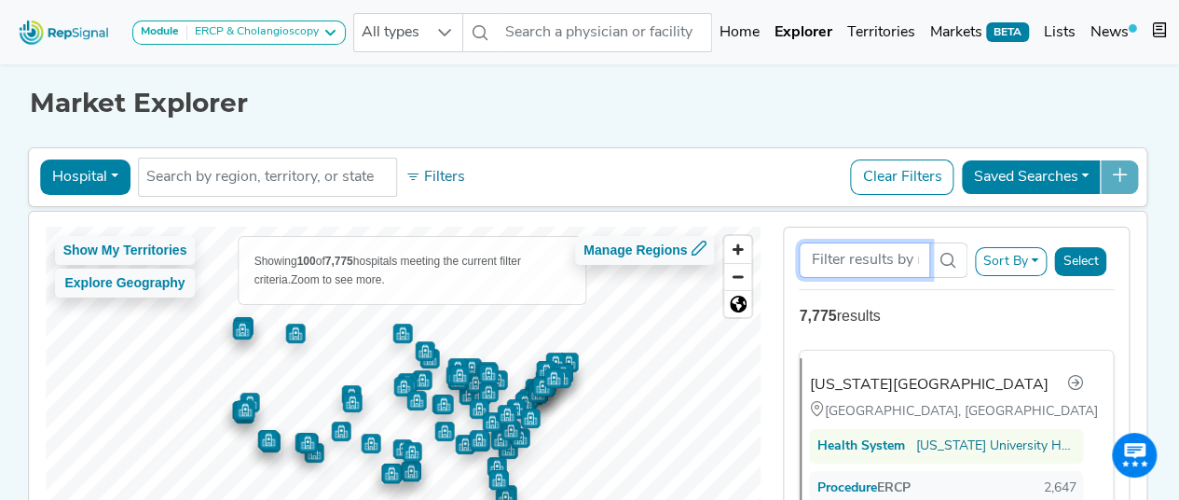
click at [851, 260] on input "Search Term" at bounding box center [864, 259] width 130 height 35
paste input "• Adventhealth Orlando"
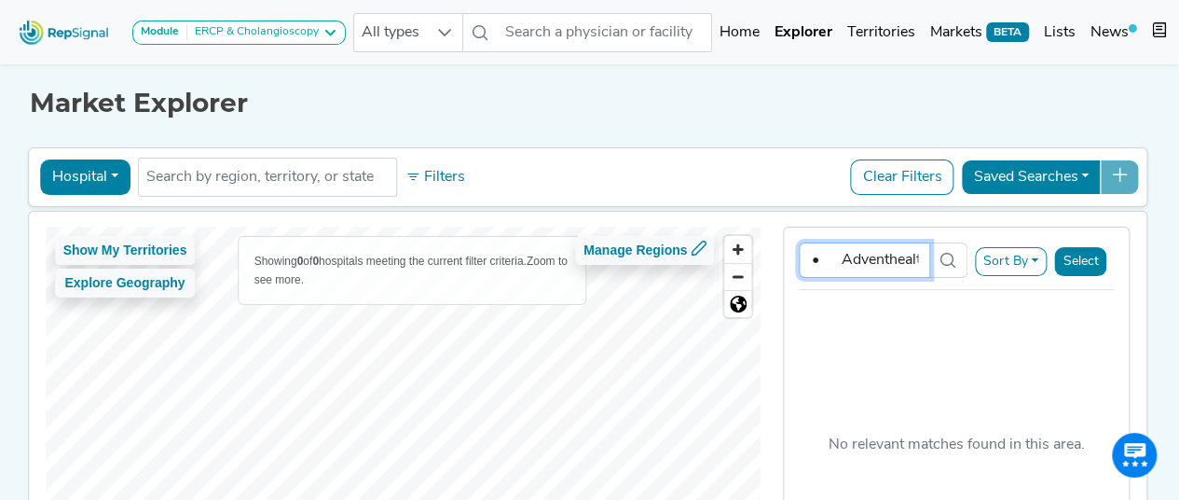
drag, startPoint x: 867, startPoint y: 260, endPoint x: 767, endPoint y: 268, distance: 100.1
click at [767, 267] on div "Show My Territories Explore Geography Showing 0 of 0 hospitals meeting the curr…" at bounding box center [588, 414] width 1137 height 405
click at [839, 258] on input "• Adventhealth Orlando" at bounding box center [864, 259] width 130 height 35
click at [844, 260] on input "• Adventhealth Orlando" at bounding box center [864, 259] width 130 height 35
type input "Adventhealth Orlando"
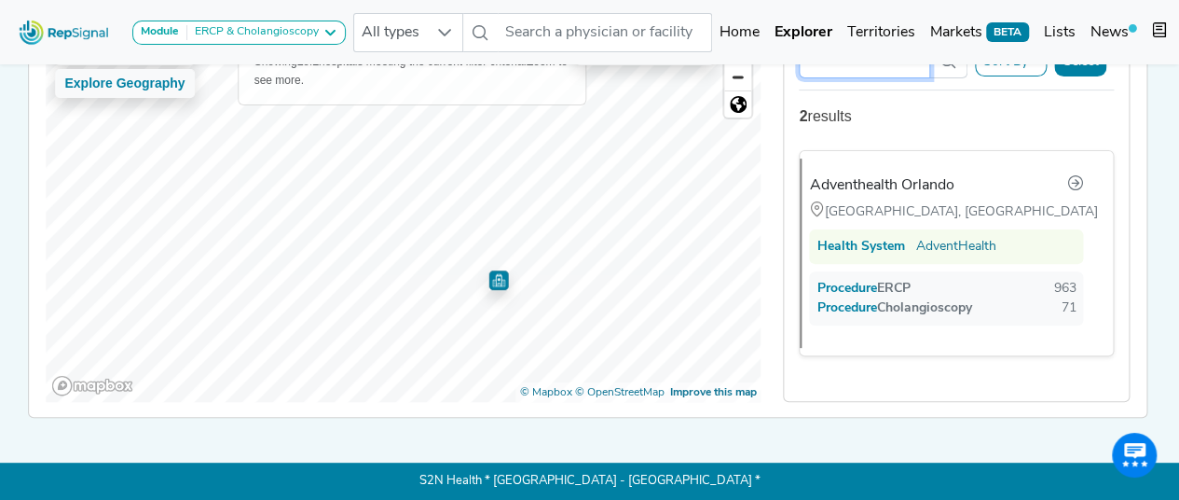
scroll to position [115, 0]
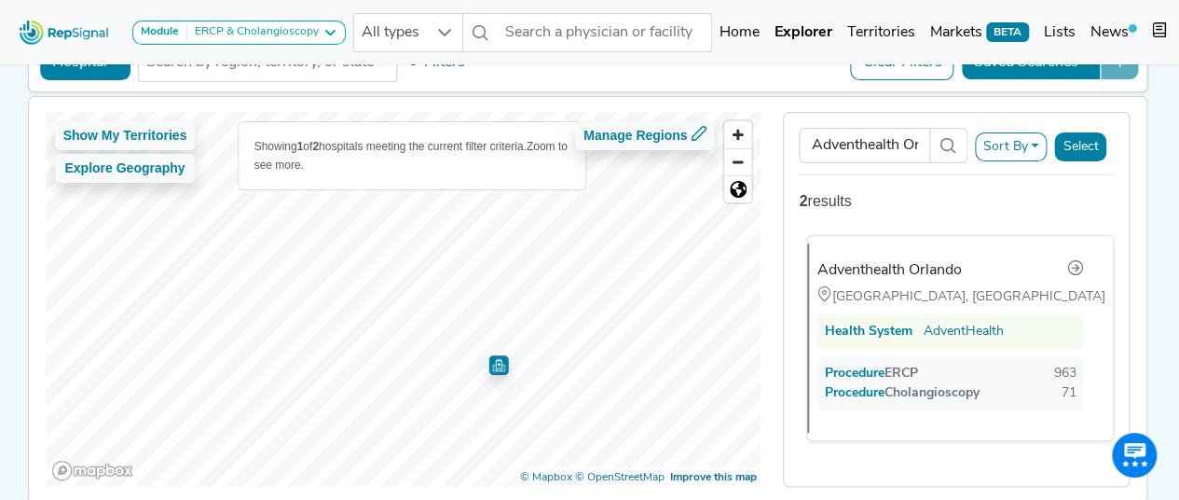
click at [865, 266] on div "Adventhealth Orlando" at bounding box center [888, 270] width 144 height 22
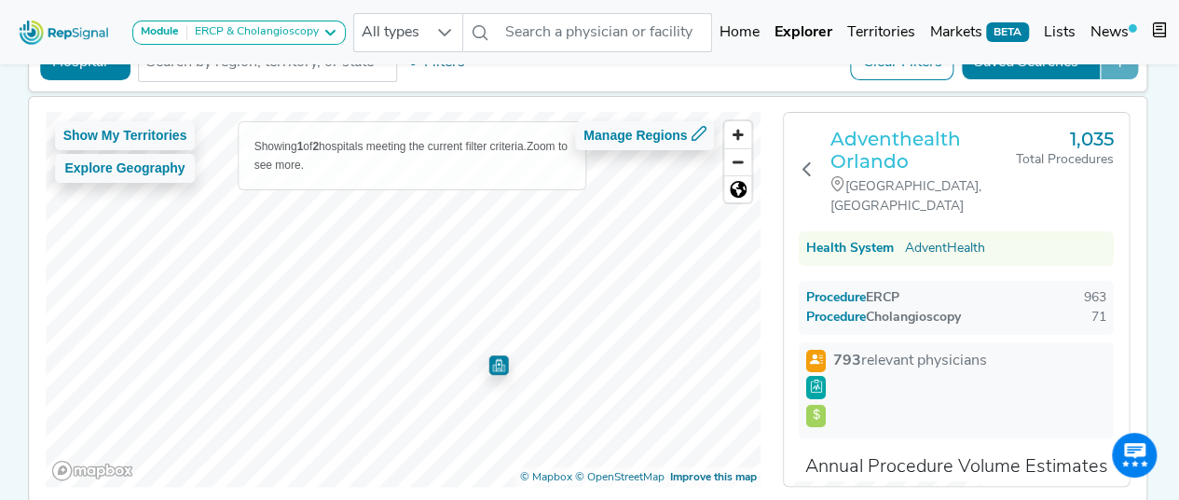
click at [885, 141] on h3 "Adventhealth Orlando" at bounding box center [922, 150] width 185 height 45
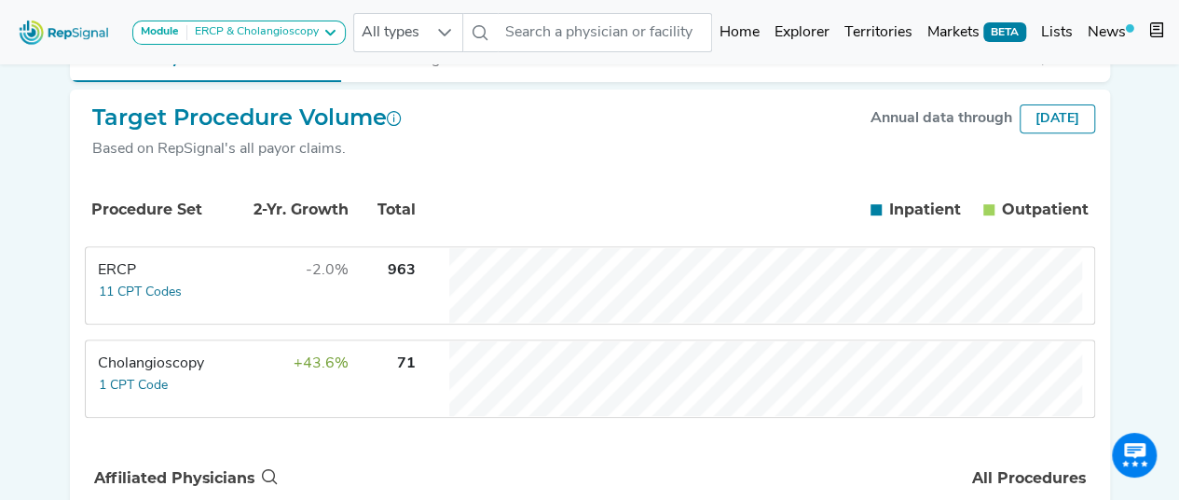
scroll to position [373, 0]
